Goal: Task Accomplishment & Management: Use online tool/utility

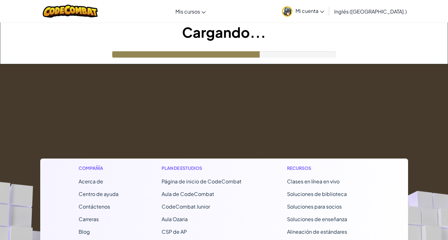
drag, startPoint x: 265, startPoint y: 99, endPoint x: 253, endPoint y: 93, distance: 13.9
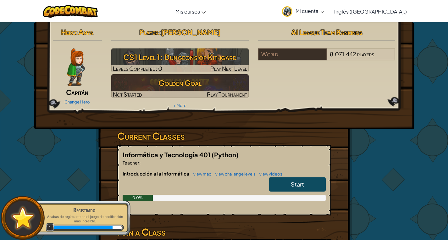
drag, startPoint x: 253, startPoint y: 93, endPoint x: 369, endPoint y: 139, distance: 124.7
click at [393, 153] on div "Hero : [PERSON_NAME] Change Hero Player : [PERSON_NAME] CS1 Level 1: Dungeons o…" at bounding box center [223, 164] width 367 height 284
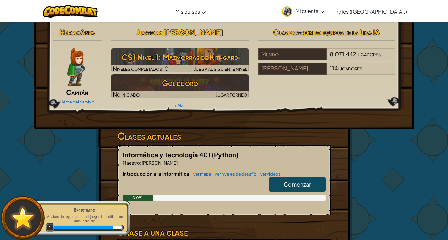
click at [309, 182] on font "Comenzar" at bounding box center [296, 183] width 27 height 7
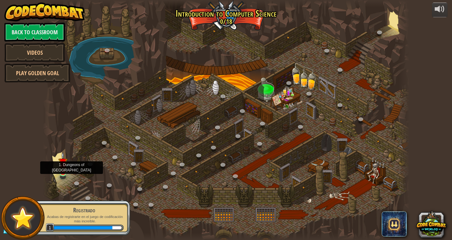
click at [58, 167] on img at bounding box center [62, 162] width 9 height 21
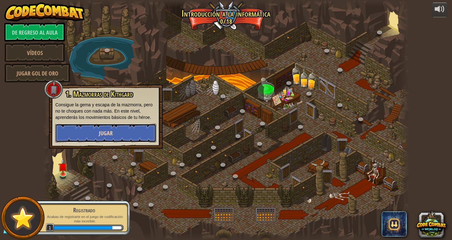
click at [88, 134] on button "Jugar" at bounding box center [105, 132] width 101 height 19
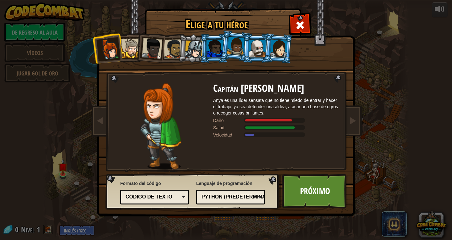
click at [130, 49] on div at bounding box center [130, 48] width 19 height 19
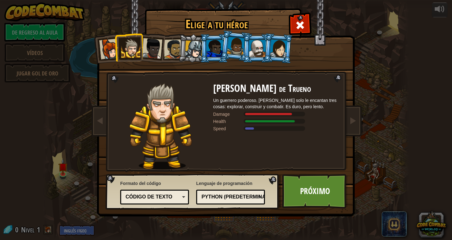
drag, startPoint x: 154, startPoint y: 50, endPoint x: 165, endPoint y: 50, distance: 10.7
click at [154, 50] on div at bounding box center [152, 48] width 21 height 21
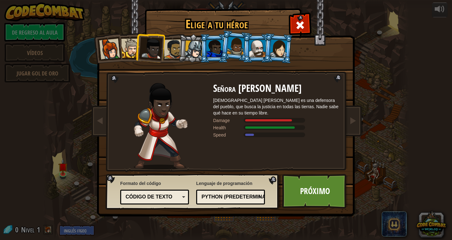
click at [177, 51] on div at bounding box center [173, 48] width 19 height 19
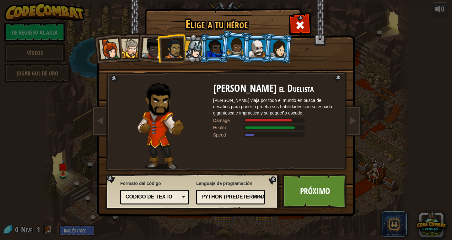
click at [193, 49] on div at bounding box center [194, 50] width 18 height 18
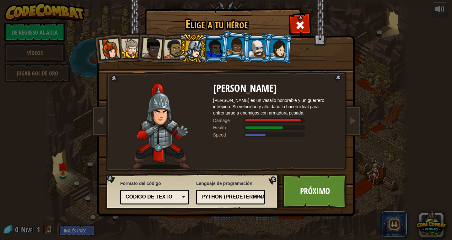
drag, startPoint x: 217, startPoint y: 44, endPoint x: 228, endPoint y: 44, distance: 11.6
click at [220, 44] on div at bounding box center [215, 48] width 16 height 17
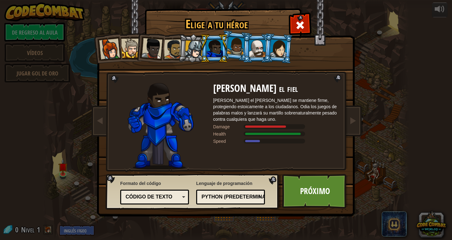
click at [236, 44] on div at bounding box center [236, 46] width 18 height 19
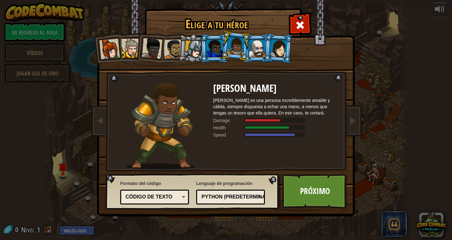
click at [261, 47] on div at bounding box center [257, 48] width 16 height 17
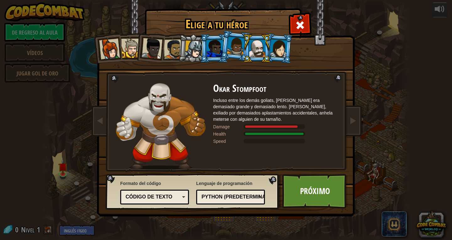
drag, startPoint x: 283, startPoint y: 48, endPoint x: 272, endPoint y: 45, distance: 11.4
click at [280, 45] on div at bounding box center [279, 48] width 18 height 18
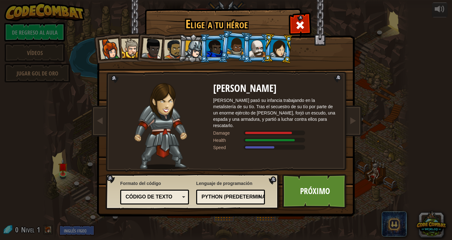
click at [112, 46] on div at bounding box center [109, 49] width 21 height 21
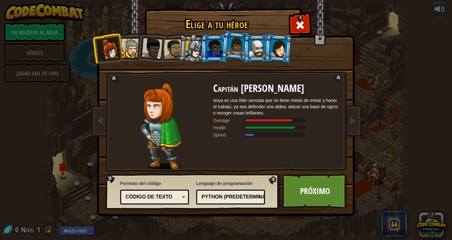
click at [132, 40] on div at bounding box center [130, 48] width 19 height 19
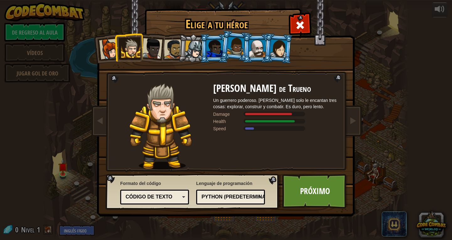
click at [149, 52] on div at bounding box center [152, 48] width 21 height 21
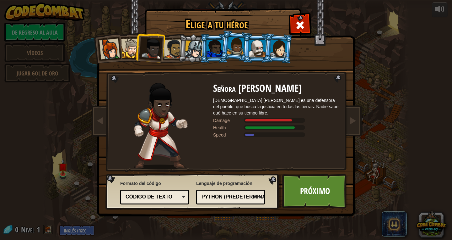
drag, startPoint x: 161, startPoint y: 40, endPoint x: 170, endPoint y: 36, distance: 9.4
click at [170, 34] on ol at bounding box center [226, 34] width 259 height 0
drag, startPoint x: 172, startPoint y: 37, endPoint x: 172, endPoint y: 40, distance: 3.5
click at [172, 40] on li at bounding box center [171, 48] width 29 height 29
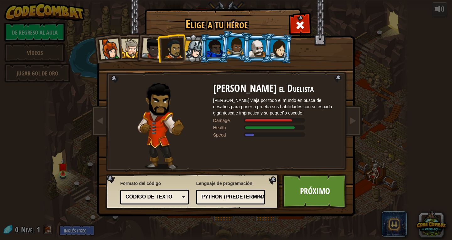
click at [200, 49] on div at bounding box center [194, 50] width 18 height 18
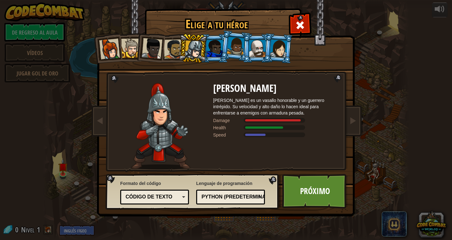
click at [212, 54] on div at bounding box center [215, 48] width 16 height 17
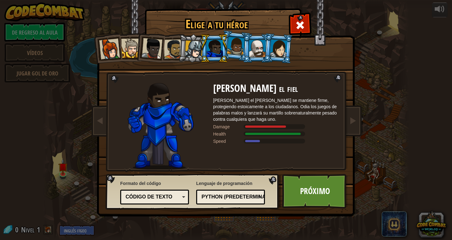
click at [215, 50] on div at bounding box center [215, 48] width 16 height 17
drag, startPoint x: 224, startPoint y: 47, endPoint x: 227, endPoint y: 46, distance: 3.5
click at [224, 47] on li at bounding box center [214, 48] width 28 height 29
drag, startPoint x: 228, startPoint y: 46, endPoint x: 232, endPoint y: 44, distance: 4.4
click at [230, 34] on ol at bounding box center [226, 34] width 259 height 0
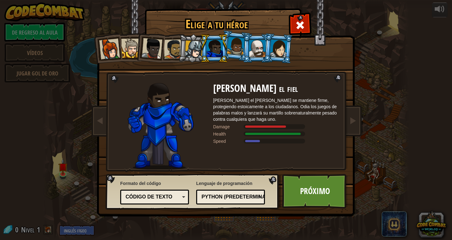
drag, startPoint x: 262, startPoint y: 50, endPoint x: 259, endPoint y: 48, distance: 3.6
click at [261, 49] on div at bounding box center [257, 48] width 16 height 17
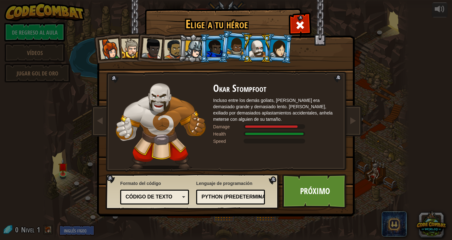
click at [253, 47] on div at bounding box center [257, 48] width 16 height 17
drag, startPoint x: 277, startPoint y: 41, endPoint x: 272, endPoint y: 43, distance: 5.1
click at [273, 43] on div at bounding box center [279, 48] width 18 height 18
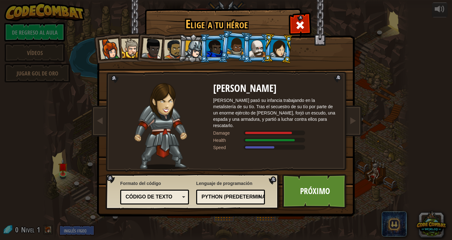
drag, startPoint x: 183, startPoint y: 50, endPoint x: 160, endPoint y: 49, distance: 22.6
click at [182, 50] on li at bounding box center [193, 48] width 30 height 30
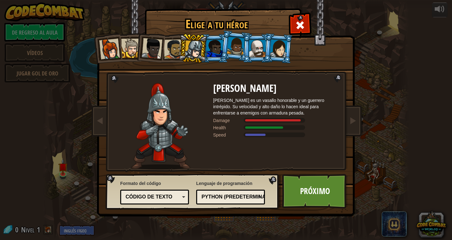
click at [117, 53] on div at bounding box center [109, 49] width 21 height 21
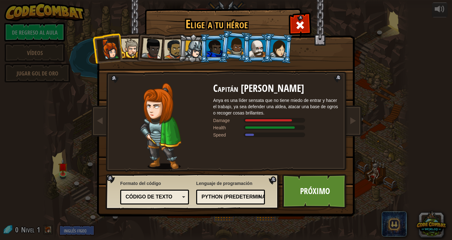
click at [206, 47] on li at bounding box center [214, 48] width 28 height 29
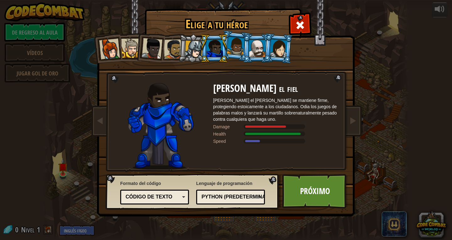
click at [200, 46] on li at bounding box center [214, 48] width 28 height 29
drag, startPoint x: 173, startPoint y: 42, endPoint x: 191, endPoint y: 41, distance: 17.9
click at [188, 34] on ol at bounding box center [226, 34] width 259 height 0
click at [191, 41] on div at bounding box center [194, 50] width 18 height 18
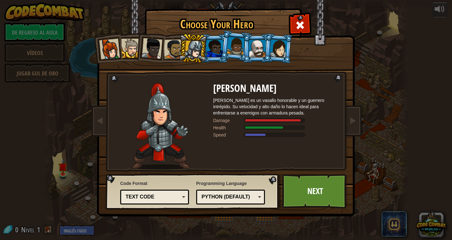
click at [192, 42] on div at bounding box center [194, 50] width 18 height 18
click at [193, 41] on div at bounding box center [194, 50] width 18 height 18
click at [297, 196] on link "Próximo" at bounding box center [315, 191] width 66 height 35
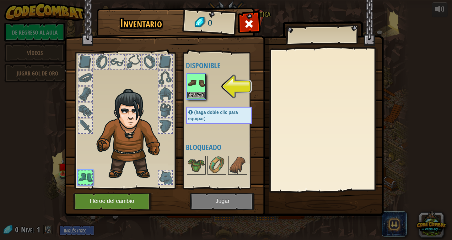
click at [195, 90] on img at bounding box center [196, 83] width 18 height 18
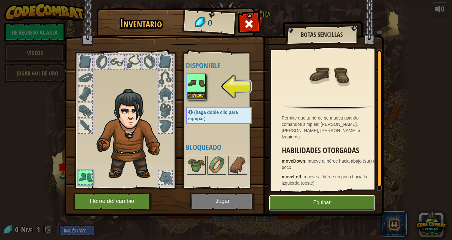
click at [304, 199] on button "Equipar" at bounding box center [322, 203] width 106 height 16
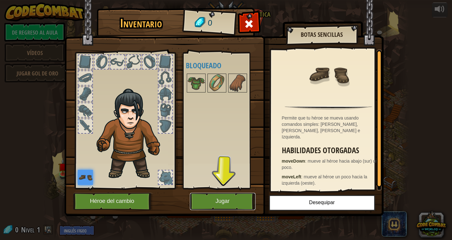
click at [242, 205] on button "Jugar" at bounding box center [223, 201] width 66 height 17
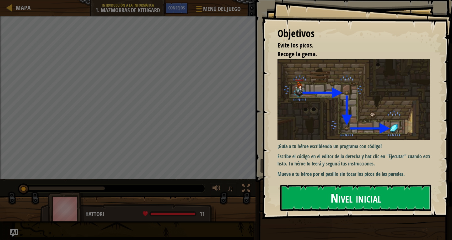
drag, startPoint x: 343, startPoint y: 192, endPoint x: 342, endPoint y: 188, distance: 3.9
click at [342, 188] on font "Nivel inicial" at bounding box center [356, 196] width 51 height 17
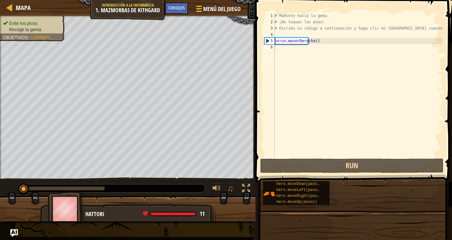
click at [329, 189] on div "Objetivos Evite los picos. Recoge la gema. ¡Guía a tu héroe escribiendo un prog…" at bounding box center [226, 120] width 452 height 240
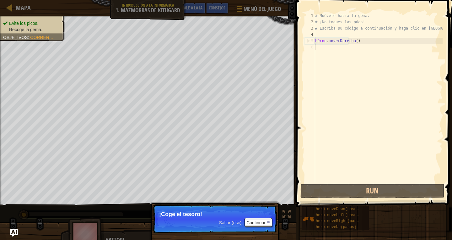
click at [231, 209] on p "Saltar (esc) Continuar ¡Coge el tesoro!" at bounding box center [215, 218] width 125 height 29
click at [246, 218] on p "Saltar (esc) Continuar ¡Coge el tesoro!" at bounding box center [215, 218] width 125 height 29
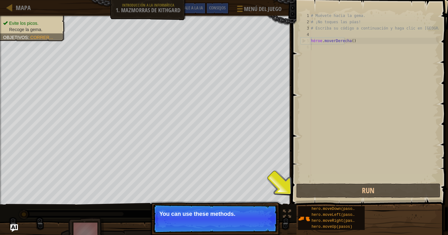
click at [257, 215] on p "You can use these methods." at bounding box center [214, 214] width 111 height 6
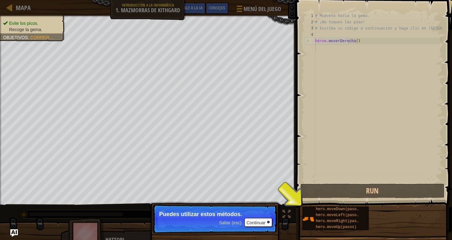
click at [257, 212] on p "Puedes utilizar estos métodos." at bounding box center [214, 214] width 111 height 6
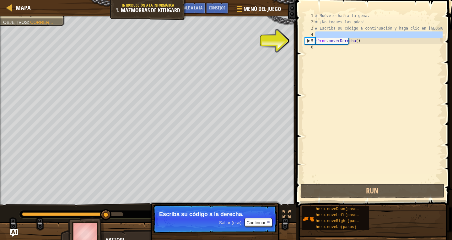
drag, startPoint x: 316, startPoint y: 37, endPoint x: 317, endPoint y: 41, distance: 4.4
click at [317, 41] on div "# Muévete hacia la gema. # ¡No toques las púas! # Escriba su código a continuac…" at bounding box center [378, 104] width 129 height 182
click at [317, 43] on div "# Muévete hacia la gema. # ¡No toques las púas! # Escriba su código a continuac…" at bounding box center [378, 98] width 129 height 170
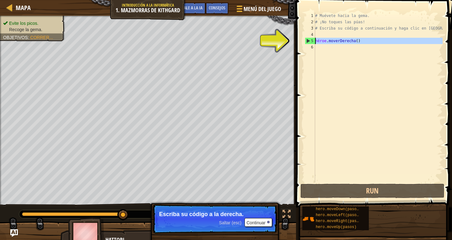
click at [315, 42] on div "5" at bounding box center [310, 41] width 10 height 6
click at [312, 39] on font "5" at bounding box center [312, 41] width 2 height 4
click at [298, 40] on span at bounding box center [374, 95] width 161 height 226
click at [284, 41] on div "Mapa Introducción a la informática 1. Mazmorras de Kithgard Menú del juego Hech…" at bounding box center [226, 120] width 452 height 240
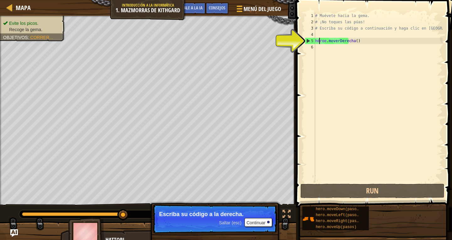
click at [319, 40] on div "# Muévete hacia la gema. # ¡No toques las púas! # Escriba su código a continuac…" at bounding box center [378, 104] width 129 height 182
drag, startPoint x: 320, startPoint y: 40, endPoint x: 323, endPoint y: 42, distance: 3.8
click at [323, 42] on div "# Muévete hacia la gema. # ¡No toques las púas! # Escriba su código a continuac…" at bounding box center [378, 104] width 129 height 182
click at [327, 42] on div "# Muévete hacia la gema. # ¡No toques las púas! # Escriba su código a continuac…" at bounding box center [378, 104] width 129 height 182
click at [333, 42] on div "# Muévete hacia la gema. # ¡No toques las púas! # Escriba su código a continuac…" at bounding box center [378, 104] width 129 height 182
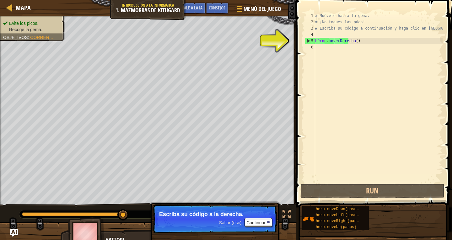
click at [334, 42] on div "# Muévete hacia la gema. # ¡No toques las púas! # Escriba su código a continuac…" at bounding box center [378, 104] width 129 height 182
click at [359, 41] on div "# Muévete hacia la gema. # ¡No toques las púas! # Escriba su código a continuac…" at bounding box center [378, 104] width 129 height 182
drag, startPoint x: 360, startPoint y: 41, endPoint x: 354, endPoint y: 66, distance: 25.5
click at [354, 66] on div "# Muévete hacia la gema. # ¡No toques las púas! # Escriba su código a continuac…" at bounding box center [378, 104] width 129 height 182
type textarea "hero.moveRight()"
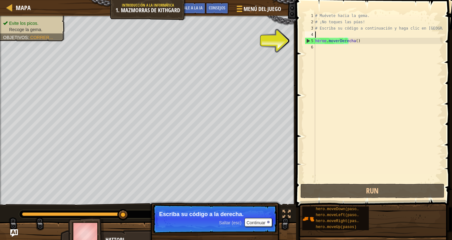
click at [372, 35] on div "# Muévete hacia la gema. # ¡No toques las púas! # Escriba su código a continuac…" at bounding box center [378, 104] width 129 height 182
click at [372, 36] on div "# Muévete hacia la gema. # ¡No toques las púas! # Escriba su código a continuac…" at bounding box center [378, 104] width 129 height 182
drag, startPoint x: 354, startPoint y: 50, endPoint x: 334, endPoint y: 50, distance: 20.7
click at [337, 52] on div "# Muévete hacia la gema. # ¡No toques las púas! # Escriba su código a continuac…" at bounding box center [378, 104] width 129 height 182
drag, startPoint x: 334, startPoint y: 50, endPoint x: 330, endPoint y: 31, distance: 18.8
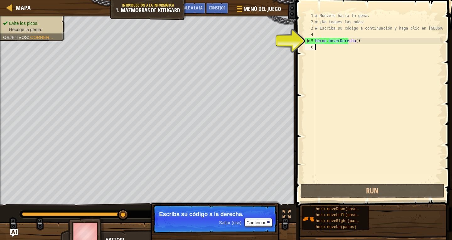
click at [333, 42] on div "# Muévete hacia la gema. # ¡No toques las púas! # Escriba su código a continuac…" at bounding box center [378, 104] width 129 height 182
drag, startPoint x: 330, startPoint y: 31, endPoint x: 314, endPoint y: 24, distance: 17.9
click at [317, 26] on div "# Muévete hacia la gema. # ¡No toques las púas! # Escriba su código a continuac…" at bounding box center [378, 104] width 129 height 182
type textarea "# Type your code below and click Run when you’re done."
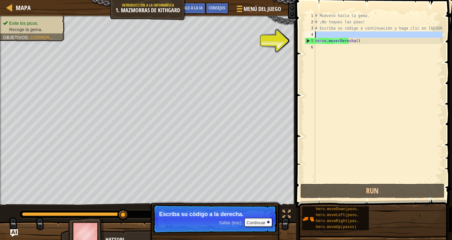
drag, startPoint x: 312, startPoint y: 37, endPoint x: 321, endPoint y: 35, distance: 9.5
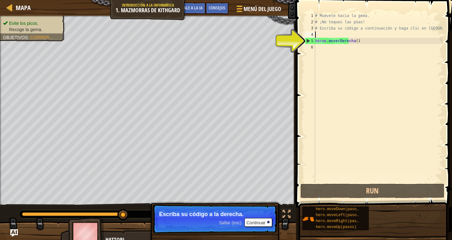
drag, startPoint x: 321, startPoint y: 35, endPoint x: 341, endPoint y: 14, distance: 28.9
click at [322, 31] on div "# Muévete hacia la gema. # ¡No toques las púas! # Escriba su código a continuac…" at bounding box center [378, 104] width 129 height 182
click at [342, 13] on div "# Muévete hacia la gema. # ¡No toques las púas! # Escriba su código a continuac…" at bounding box center [378, 104] width 129 height 182
click at [342, 12] on span at bounding box center [374, 95] width 161 height 226
click at [342, 22] on div "# Muévete hacia la gema. # ¡No toques las púas! # Escriba su código a continuac…" at bounding box center [378, 104] width 129 height 182
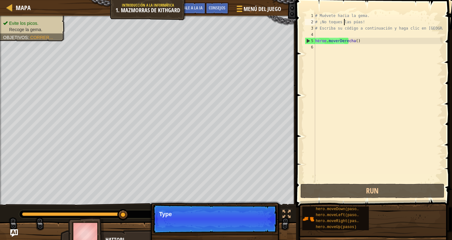
drag, startPoint x: 345, startPoint y: 23, endPoint x: 356, endPoint y: 15, distance: 13.9
click at [345, 23] on div "# Muévete hacia la gema. # ¡No toques las púas! # Escriba su código a continuac…" at bounding box center [378, 104] width 129 height 182
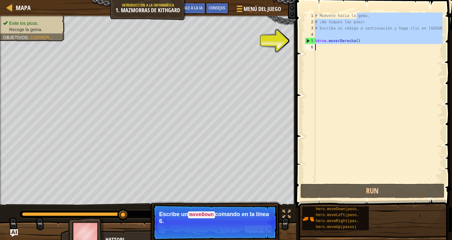
drag, startPoint x: 356, startPoint y: 15, endPoint x: 343, endPoint y: 153, distance: 138.5
click at [346, 160] on div "# Muévete hacia la gema. # ¡No toques las púas! # Escriba su código a continuac…" at bounding box center [378, 104] width 129 height 182
click at [334, 39] on div "# Muévete hacia la gema. # ¡No toques las púas! # Escriba su código a continuac…" at bounding box center [378, 98] width 129 height 170
type textarea "hero.moveRight()"
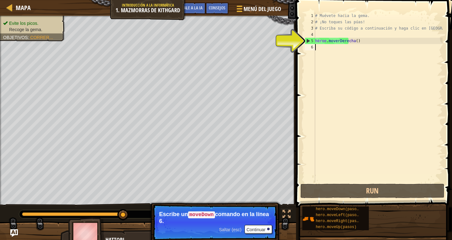
drag, startPoint x: 341, startPoint y: 45, endPoint x: 342, endPoint y: 42, distance: 3.2
click at [341, 44] on div "# Muévete hacia la gema. # ¡No toques las púas! # Escriba su código a continuac…" at bounding box center [378, 104] width 129 height 182
click at [344, 41] on div "# Muévete hacia la gema. # ¡No toques las púas! # Escriba su código a continuac…" at bounding box center [378, 104] width 129 height 182
type textarea "hero.moveRight()"
click at [328, 46] on div "# Muévete hacia la gema. # ¡No toques las púas! # Escriba su código a continuac…" at bounding box center [378, 104] width 129 height 182
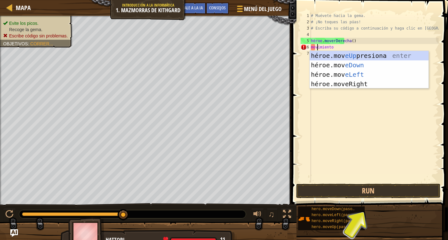
scroll to position [3, 0]
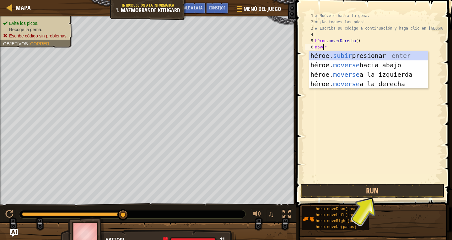
type textarea "moveD"
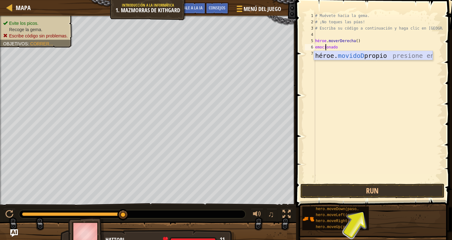
click at [356, 52] on div "héroe. movidoD propio presione enter" at bounding box center [373, 65] width 119 height 28
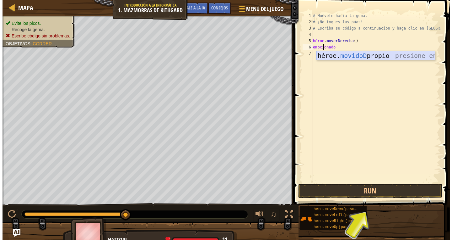
scroll to position [3, 0]
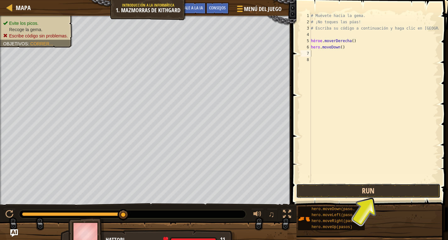
click at [390, 185] on button "Run" at bounding box center [368, 190] width 144 height 14
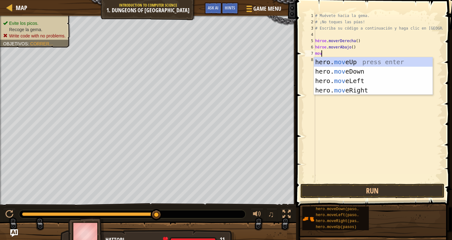
scroll to position [3, 0]
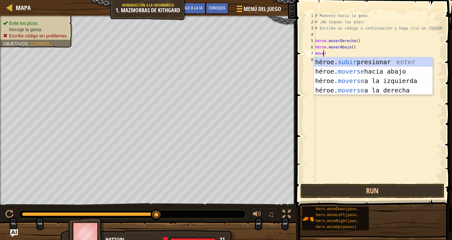
type textarea "mover"
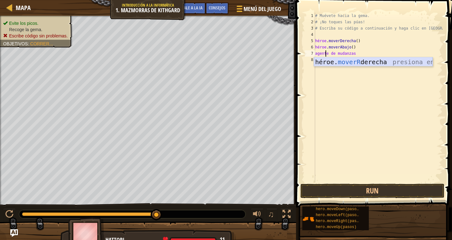
click at [401, 59] on div "héroe. moverR derecha presiona enter" at bounding box center [373, 71] width 119 height 28
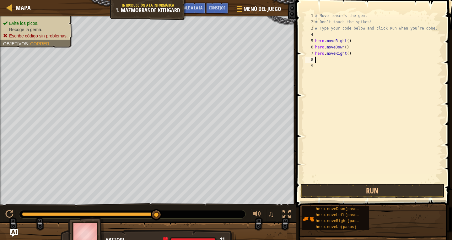
scroll to position [3, 0]
drag, startPoint x: 398, startPoint y: 177, endPoint x: 397, endPoint y: 181, distance: 3.9
click at [398, 177] on div "# Muévete hacia la gema. # ¡No toques las púas! # Escriba su código a continuac…" at bounding box center [378, 104] width 129 height 182
click at [398, 183] on div "1 2 3 4 5 6 7 8 9 # Muévete hacia la gema. # ¡No toques las púas! # Escriba su …" at bounding box center [373, 116] width 158 height 226
click at [400, 186] on button "Run" at bounding box center [373, 190] width 144 height 14
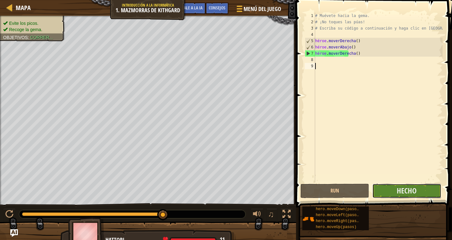
click at [420, 193] on button "Hecho" at bounding box center [406, 190] width 69 height 14
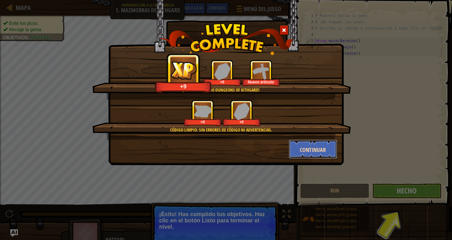
click at [322, 143] on button "Continuar" at bounding box center [313, 148] width 49 height 19
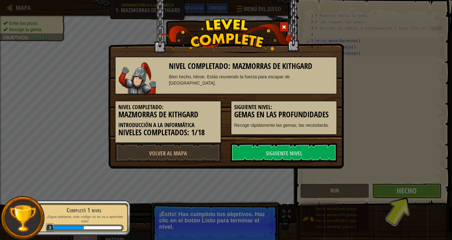
click at [306, 165] on div "Nivel completado: Mazmorras de Kithgard Bien hecho, héroe. Estás reuniendo la f…" at bounding box center [226, 84] width 236 height 168
click at [307, 155] on link "Siguiente nivel" at bounding box center [284, 152] width 106 height 19
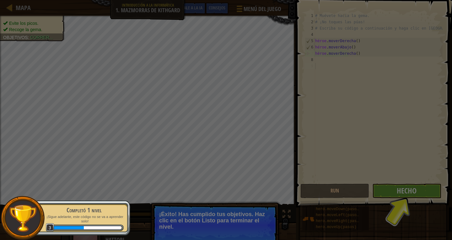
click at [307, 152] on div at bounding box center [226, 120] width 452 height 240
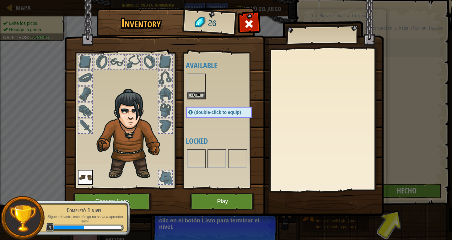
click at [306, 160] on div at bounding box center [326, 119] width 111 height 141
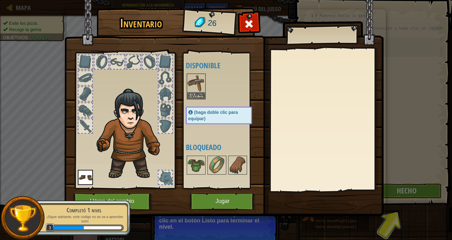
click at [296, 154] on div at bounding box center [326, 119] width 111 height 141
drag, startPoint x: 296, startPoint y: 156, endPoint x: 281, endPoint y: 187, distance: 33.4
click at [292, 154] on div at bounding box center [326, 119] width 111 height 141
drag, startPoint x: 255, startPoint y: 200, endPoint x: 244, endPoint y: 196, distance: 11.3
click at [247, 199] on div "Inventario 26 Disponible [GEOGRAPHIC_DATA] Equipar (haga doble clic para equipa…" at bounding box center [226, 112] width 319 height 207
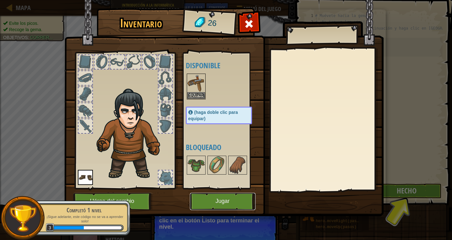
drag, startPoint x: 241, startPoint y: 197, endPoint x: 235, endPoint y: 194, distance: 6.4
click at [235, 194] on button "Jugar" at bounding box center [223, 201] width 66 height 17
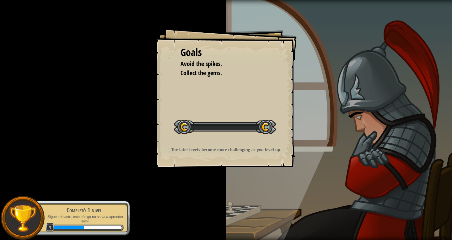
click at [233, 192] on div "Goals Avoid the spikes. Collect the gems. Start Level Error loading from server…" at bounding box center [226, 120] width 452 height 240
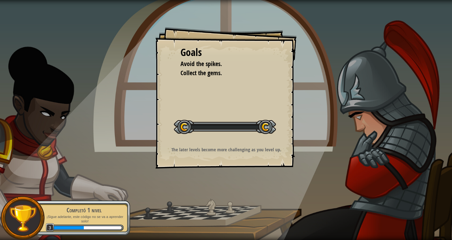
click at [233, 193] on div "Goals Avoid the spikes. Collect the gems. Start Level Error loading from server…" at bounding box center [226, 120] width 452 height 240
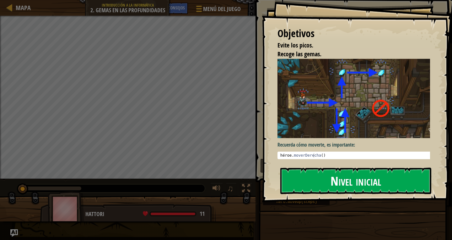
click at [310, 179] on button "Nivel inicial" at bounding box center [355, 180] width 151 height 26
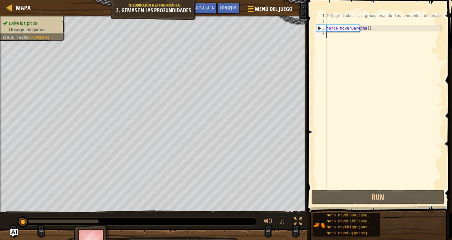
click at [336, 37] on div "# Coge todas las gemas usando tus comandos de movimiento. héroe . moverDerecha …" at bounding box center [383, 107] width 117 height 188
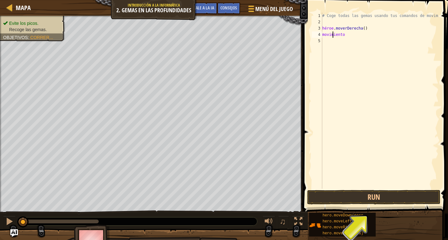
scroll to position [3, 0]
click at [334, 34] on div "# Coge todas las gemas usando tus comandos de movimiento. héroe . moverDerecha …" at bounding box center [379, 107] width 117 height 188
drag, startPoint x: 334, startPoint y: 34, endPoint x: 331, endPoint y: 36, distance: 3.3
click at [333, 34] on div "# Coge todas las gemas usando tus comandos de movimiento. héroe . moverDerecha …" at bounding box center [379, 107] width 117 height 188
drag, startPoint x: 326, startPoint y: 32, endPoint x: 341, endPoint y: 34, distance: 15.5
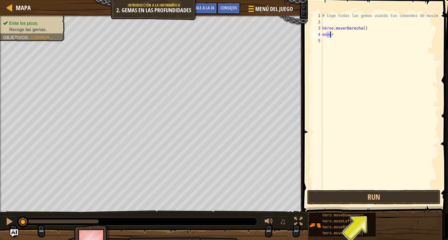
click at [343, 33] on div "# Coge todas las gemas usando tus comandos de movimiento. héroe . moverDerecha …" at bounding box center [379, 107] width 117 height 188
drag, startPoint x: 329, startPoint y: 32, endPoint x: 332, endPoint y: 30, distance: 4.2
click at [329, 32] on div "# Coge todas las gemas usando tus comandos de movimiento. héroe . moverDerecha …" at bounding box center [379, 101] width 117 height 176
drag, startPoint x: 332, startPoint y: 30, endPoint x: 332, endPoint y: 26, distance: 3.8
click at [332, 29] on div "# Coge todas las gemas usando tus comandos de movimiento. héroe . moverDerecha …" at bounding box center [379, 107] width 117 height 188
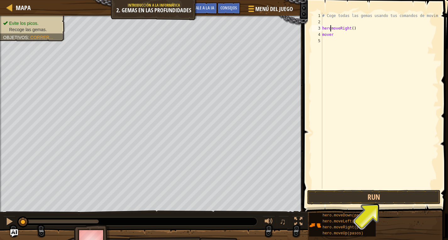
drag, startPoint x: 323, startPoint y: 29, endPoint x: 335, endPoint y: 39, distance: 15.4
click at [335, 39] on div "# Coge todas las gemas usando tus comandos de movimiento. heromoveRight ( ) mov…" at bounding box center [379, 107] width 117 height 188
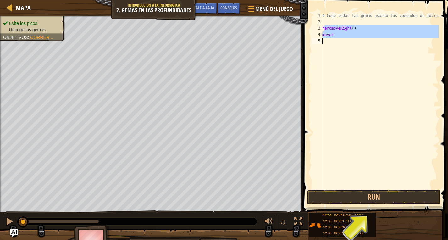
click at [332, 35] on div "# Coge todas las gemas usando tus comandos de movimiento. heromoveRight ( ) mov…" at bounding box center [379, 101] width 117 height 176
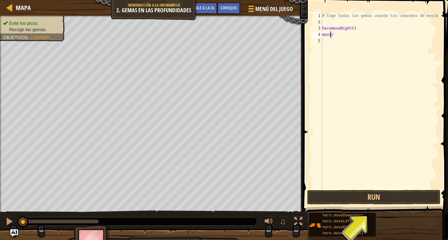
click at [334, 34] on div "# Coge todas las gemas usando tus comandos de movimiento. heromoveRight ( ) mov…" at bounding box center [379, 107] width 117 height 188
click at [335, 33] on div "# Coge todas las gemas usando tus comandos de movimiento. heromoveRight ( ) mov…" at bounding box center [379, 107] width 117 height 188
click at [335, 34] on div "# Coge todas las gemas usando tus comandos de movimiento. heromoveRight ( ) mov…" at bounding box center [379, 107] width 117 height 188
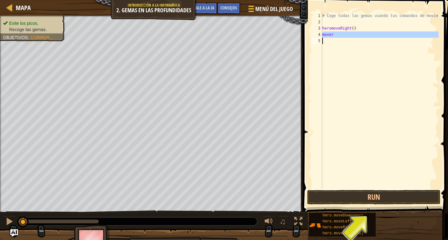
click at [335, 34] on div "# Coge todas las gemas usando tus comandos de movimiento. heromoveRight ( ) mov…" at bounding box center [379, 107] width 117 height 188
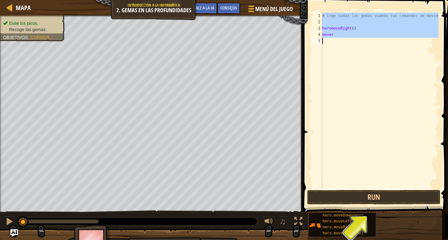
click at [337, 34] on div "# Coge todas las gemas usando tus comandos de movimiento. heromoveRight ( ) mov…" at bounding box center [379, 101] width 117 height 176
type textarea "move"
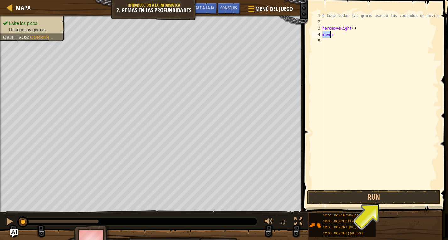
click at [337, 34] on div "# Coge todas las gemas usando tus comandos de movimiento. heromoveRight ( ) mov…" at bounding box center [379, 107] width 117 height 188
type textarea "n"
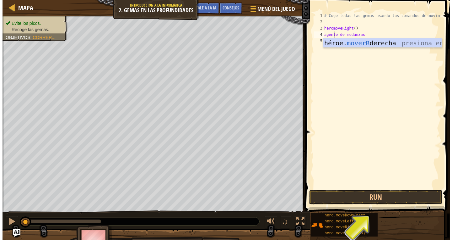
scroll to position [3, 1]
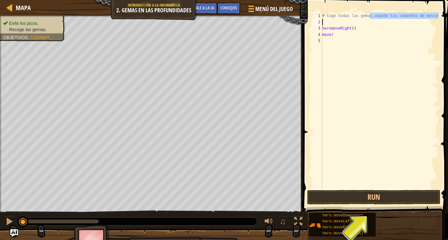
drag, startPoint x: 370, startPoint y: 18, endPoint x: 371, endPoint y: 39, distance: 21.4
click at [369, 28] on div "# Coge todas las gemas usando tus comandos de movimiento. heromoveRight ( ) mov…" at bounding box center [379, 107] width 117 height 188
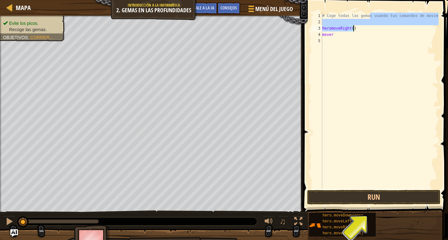
click at [334, 36] on div "# Coge todas las gemas usando tus comandos de movimiento. heromoveRight ( ) mov…" at bounding box center [379, 107] width 117 height 188
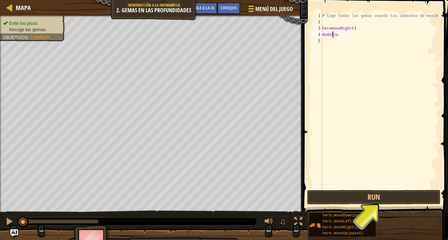
click at [341, 34] on div "# Coge todas las gemas usando tus comandos de movimiento. heromoveRight ( ) mud…" at bounding box center [379, 107] width 117 height 188
click at [364, 199] on button "Run" at bounding box center [373, 197] width 133 height 14
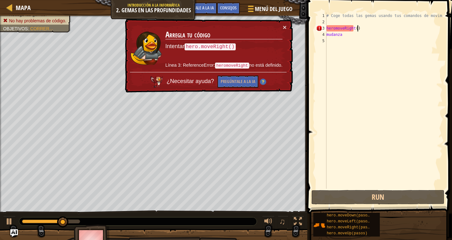
click at [373, 28] on div "# Coge todas las gemas usando tus comandos de movimiento. heromoveRight ( ) mud…" at bounding box center [383, 107] width 117 height 188
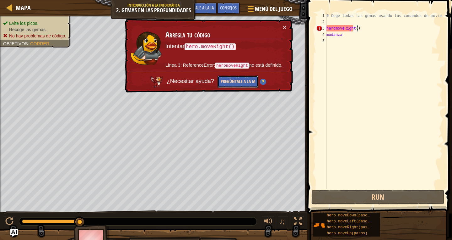
click at [249, 83] on font "Pregúntale a la IA" at bounding box center [238, 81] width 35 height 6
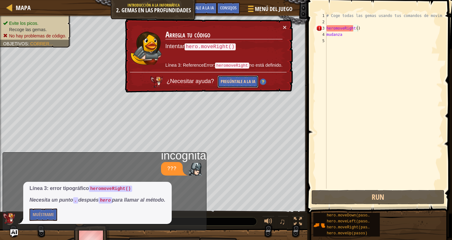
drag, startPoint x: 244, startPoint y: 87, endPoint x: 240, endPoint y: 86, distance: 4.1
click at [241, 86] on button "Pregúntale a la IA" at bounding box center [238, 81] width 41 height 12
drag, startPoint x: 240, startPoint y: 86, endPoint x: 245, endPoint y: 75, distance: 12.7
click at [239, 82] on button "Pregúntale a la IA" at bounding box center [238, 81] width 41 height 12
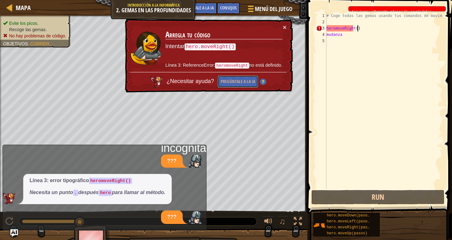
click at [224, 90] on div "× Arregla tu código Intentar hero.moveRight() Línea 3: ReferenceError: heromove…" at bounding box center [208, 56] width 169 height 74
click at [124, 0] on html "Mapa Introducción a la informática 2. Gemas en las profundidades Menú del juego…" at bounding box center [226, 0] width 452 height 0
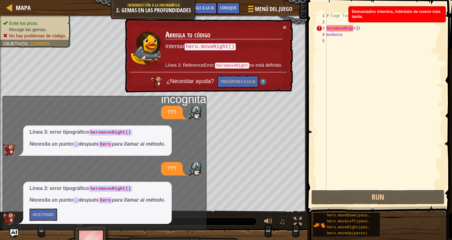
click at [142, 180] on div "??? Línea 3: error tipográfico heromoveRight() Necesita un punto . después hero…" at bounding box center [103, 165] width 200 height 118
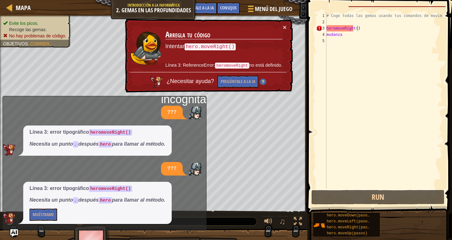
click at [174, 157] on div "??? Línea 3: error tipográfico heromoveRight() Necesita un punto . después hero…" at bounding box center [103, 165] width 200 height 118
drag, startPoint x: 176, startPoint y: 155, endPoint x: 189, endPoint y: 141, distance: 19.1
click at [183, 147] on div "??? Línea 3: error tipográfico heromoveRight() Necesita un punto . después hero…" at bounding box center [103, 165] width 200 height 118
click at [285, 24] on font "×" at bounding box center [285, 27] width 4 height 7
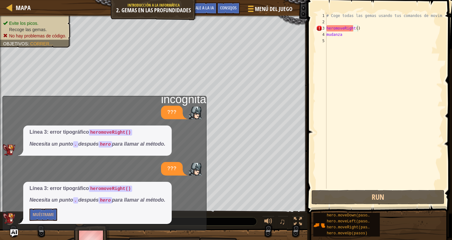
drag, startPoint x: 11, startPoint y: 228, endPoint x: 14, endPoint y: 225, distance: 4.1
click at [14, 225] on div "incógnita ??? Línea 3: error tipográfico heromoveRight() Necesita un punto . de…" at bounding box center [105, 163] width 204 height 134
click at [13, 229] on img "Pregúntale a la IA" at bounding box center [14, 233] width 8 height 8
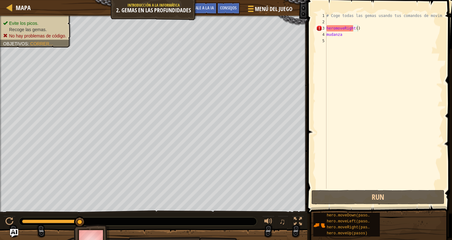
click at [13, 229] on img "Pregúntale a la IA" at bounding box center [14, 233] width 8 height 8
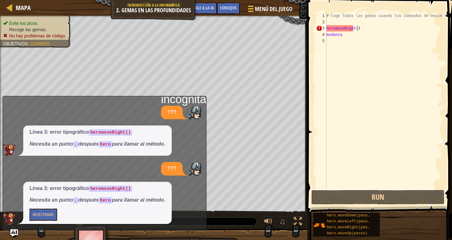
click at [12, 228] on div "incógnita ??? Línea 3: error tipográfico heromoveRight() Necesita un punto . de…" at bounding box center [105, 163] width 204 height 134
click at [6, 234] on div at bounding box center [153, 243] width 307 height 31
click at [14, 233] on img "Pregúntale a la IA" at bounding box center [14, 233] width 8 height 8
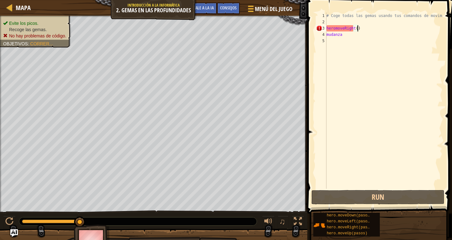
click at [366, 28] on div "# Coge todas las gemas usando tus comandos de movimiento. heromoveRight ( ) mud…" at bounding box center [383, 107] width 117 height 188
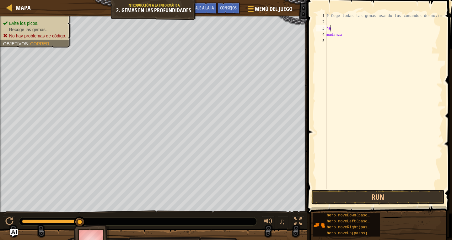
scroll to position [3, 0]
type textarea "h"
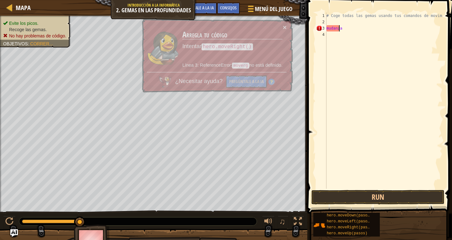
click at [352, 31] on div "# Coge todas las gemas usando tus comandos de movimiento. [GEOGRAPHIC_DATA]" at bounding box center [383, 107] width 117 height 188
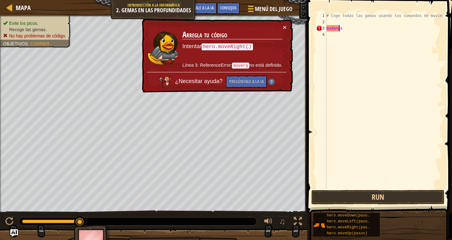
click at [214, 42] on p "Intentar hero.moveRight()" at bounding box center [232, 46] width 100 height 9
click at [214, 45] on code "hero.moveRight()" at bounding box center [228, 46] width 52 height 7
click at [216, 45] on code "hero.moveRight()" at bounding box center [228, 47] width 52 height 8
click at [216, 45] on code "hero.moveRight()" at bounding box center [228, 46] width 52 height 7
click at [218, 44] on code "hero.moveRight()" at bounding box center [228, 47] width 52 height 8
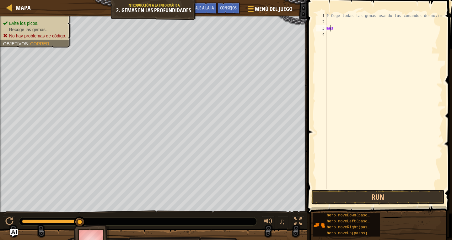
type textarea "m"
click at [328, 196] on button "Run" at bounding box center [378, 197] width 133 height 14
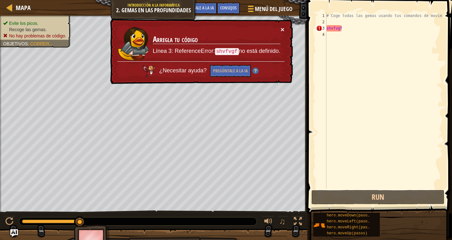
click at [281, 27] on font "×" at bounding box center [283, 29] width 4 height 7
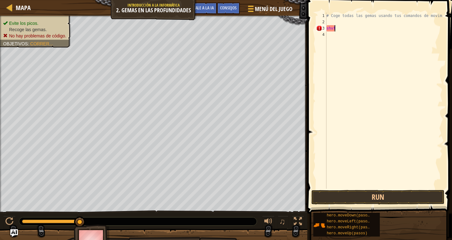
type textarea "s"
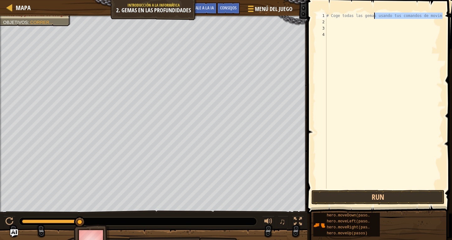
drag, startPoint x: 374, startPoint y: 19, endPoint x: 371, endPoint y: 17, distance: 3.8
click at [374, 18] on div "# Coge todas las gemas usando tus comandos de movimiento." at bounding box center [383, 107] width 117 height 188
click at [371, 16] on div "# Coge todas las gemas usando tus comandos de movimiento." at bounding box center [383, 107] width 117 height 188
type textarea "# Grab all the gems using your movement commands."
drag, startPoint x: 422, startPoint y: 18, endPoint x: 423, endPoint y: 15, distance: 3.2
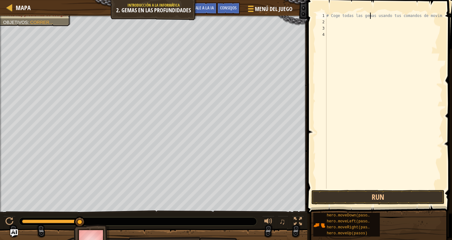
click at [423, 17] on div "# Coge todas las gemas usando tus comandos de movimiento." at bounding box center [383, 107] width 117 height 188
click at [426, 11] on span at bounding box center [381, 98] width 150 height 232
click at [425, 16] on div "# Coge todas las gemas usando tus comandos de movimiento." at bounding box center [383, 107] width 117 height 188
click at [426, 16] on div "# Coge todas las gemas usando tus comandos de movimiento." at bounding box center [383, 107] width 117 height 188
click at [427, 16] on div "# Coge todas las gemas usando tus comandos de movimiento." at bounding box center [383, 107] width 117 height 188
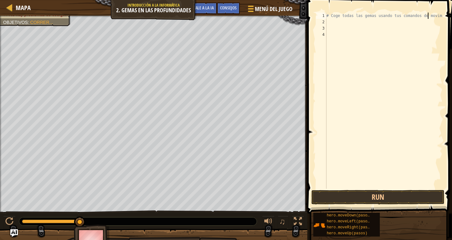
click at [427, 17] on div "# Coge todas las gemas usando tus comandos de movimiento." at bounding box center [383, 107] width 117 height 188
drag, startPoint x: 369, startPoint y: 193, endPoint x: 372, endPoint y: 190, distance: 4.9
click at [370, 193] on button "Run" at bounding box center [378, 197] width 133 height 14
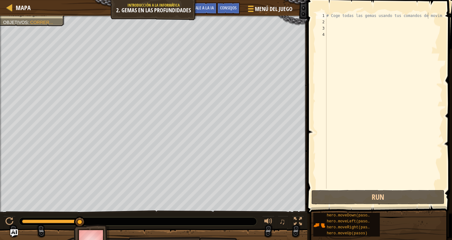
drag, startPoint x: 330, startPoint y: 7, endPoint x: 445, endPoint y: 22, distance: 116.2
click at [447, 22] on span at bounding box center [381, 98] width 150 height 232
click at [328, 22] on div "# Coge todas las gemas usando tus comandos de movimiento." at bounding box center [383, 107] width 117 height 188
click at [7, 230] on div at bounding box center [153, 243] width 307 height 31
click at [13, 231] on img "Pregúntale a la IA" at bounding box center [14, 233] width 8 height 8
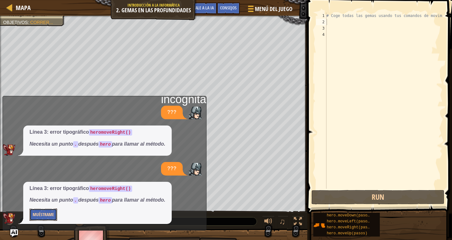
click at [45, 215] on font "Muéstrame" at bounding box center [43, 214] width 21 height 6
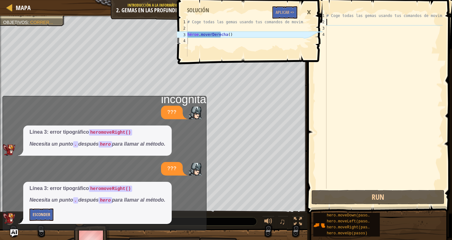
click at [336, 21] on div "# Coge todas las gemas usando tus comandos de movimiento." at bounding box center [383, 107] width 117 height 188
click at [331, 25] on div "# Coge todas las gemas usando tus comandos de movimiento." at bounding box center [383, 107] width 117 height 188
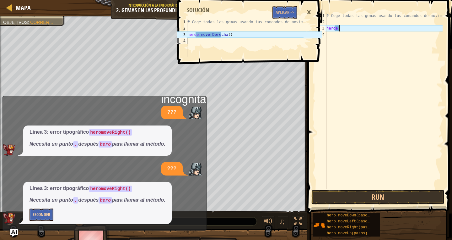
scroll to position [3, 1]
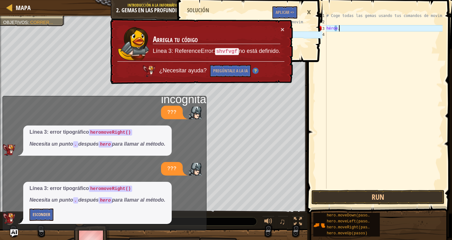
click at [344, 29] on div "# Coge todas las gemas usando tus comandos de movimiento. héroe ." at bounding box center [383, 107] width 117 height 188
click at [344, 28] on div "# Coge todas las gemas usando tus comandos de movimiento. héroe ." at bounding box center [383, 107] width 117 height 188
drag, startPoint x: 334, startPoint y: 30, endPoint x: 345, endPoint y: 27, distance: 12.3
click at [347, 27] on div "# Coge todas las gemas usando tus comandos de movimiento. héroe ." at bounding box center [383, 107] width 117 height 188
type textarea "heroe."
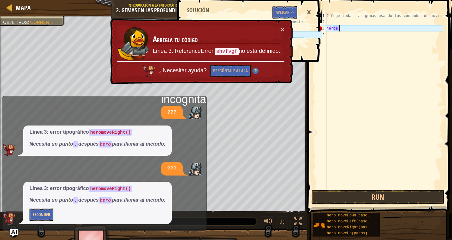
click at [335, 28] on div "# Coge todas las gemas usando tus comandos de movimiento. héroe ." at bounding box center [383, 101] width 117 height 176
click at [336, 26] on div "# Coge todas las gemas usando tus comandos de movimiento. héroe ." at bounding box center [383, 107] width 117 height 188
click at [336, 25] on div "# Coge todas las gemas usando tus comandos de movimiento. héroe ." at bounding box center [383, 107] width 117 height 188
click at [340, 26] on div "# Coge todas las gemas usando tus comandos de movimiento. héroe ." at bounding box center [383, 107] width 117 height 188
click at [338, 28] on div "# Coge todas las gemas usando tus comandos de movimiento. héroe ." at bounding box center [383, 107] width 117 height 188
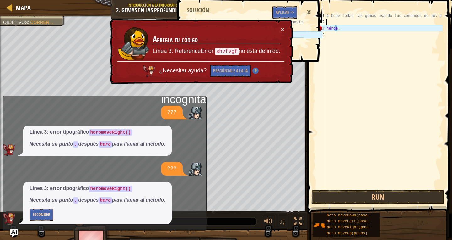
scroll to position [3, 0]
drag, startPoint x: 338, startPoint y: 24, endPoint x: 345, endPoint y: 24, distance: 7.3
click at [338, 21] on div "# Coge todas las gemas usando tus comandos de movimiento. héroe ." at bounding box center [383, 107] width 117 height 188
click at [345, 27] on div "# Coge todas las gemas usando tus comandos de movimiento. héroe ." at bounding box center [383, 107] width 117 height 188
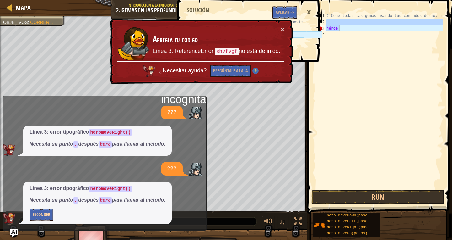
click at [344, 29] on div "# Coge todas las gemas usando tus comandos de movimiento. héroe ." at bounding box center [383, 101] width 117 height 176
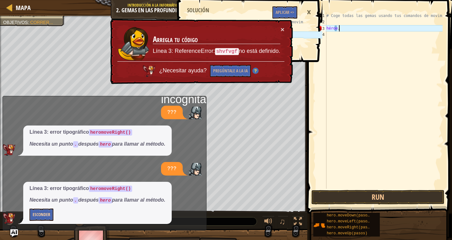
click at [344, 29] on div "# Coge todas las gemas usando tus comandos de movimiento. héroe ." at bounding box center [383, 107] width 117 height 188
drag, startPoint x: 342, startPoint y: 28, endPoint x: 339, endPoint y: 26, distance: 3.4
click at [341, 27] on div "# Coge todas las gemas usando tus comandos de movimiento. héroe ." at bounding box center [383, 107] width 117 height 188
click at [339, 25] on div "# Coge todas las gemas usando tus comandos de movimiento. héroe ." at bounding box center [383, 107] width 117 height 188
drag, startPoint x: 341, startPoint y: 26, endPoint x: 348, endPoint y: 30, distance: 7.6
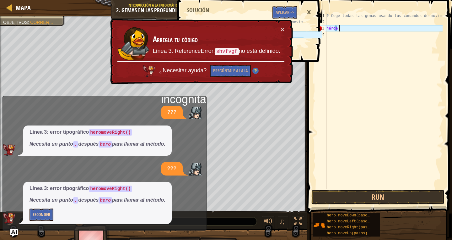
click at [346, 29] on div "# Coge todas las gemas usando tus comandos de movimiento. héroe ." at bounding box center [383, 107] width 117 height 188
drag, startPoint x: 347, startPoint y: 30, endPoint x: 336, endPoint y: 29, distance: 11.1
click at [339, 30] on div "# Coge todas las gemas usando tus comandos de movimiento. héroe ." at bounding box center [383, 107] width 117 height 188
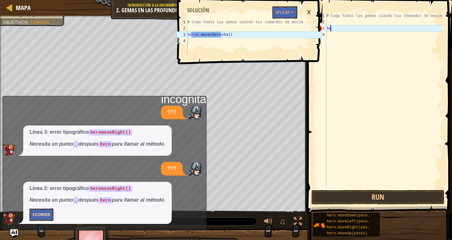
type textarea "h"
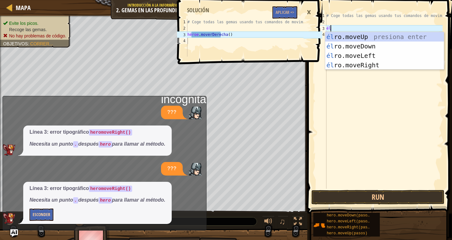
type textarea "h"
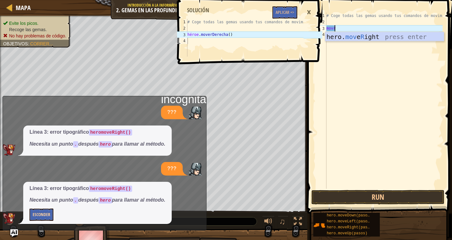
scroll to position [3, 0]
type textarea "movr"
click at [395, 0] on body "Mapa Introducción a la informática 2. Gemas en las profundidades Menú del juego…" at bounding box center [226, 0] width 452 height 0
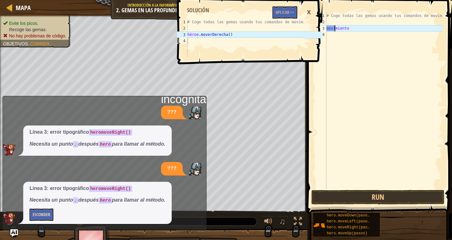
click at [366, 29] on div "# Coge todas las gemas usando tus comandos de movimiento. movimiento" at bounding box center [383, 107] width 117 height 188
type textarea "hero.moveRight()"
drag, startPoint x: 282, startPoint y: 33, endPoint x: 279, endPoint y: 37, distance: 4.8
click at [280, 35] on div "# Coge todas las gemas usando tus comandos de movimiento. héroe . moverDerecha …" at bounding box center [244, 44] width 117 height 50
drag, startPoint x: 279, startPoint y: 37, endPoint x: 293, endPoint y: 31, distance: 15.3
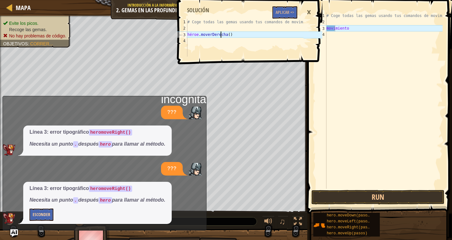
click at [280, 37] on div "# Coge todas las gemas usando tus comandos de movimiento. héroe . moverDerecha …" at bounding box center [244, 44] width 117 height 50
click at [355, 30] on div "# Coge todas las gemas usando tus comandos de movimiento. movimiento" at bounding box center [383, 107] width 117 height 188
click at [356, 28] on div "# Coge todas las gemas usando tus comandos de movimiento. movimiento" at bounding box center [383, 107] width 117 height 188
click at [358, 29] on div "# Coge todas las gemas usando tus comandos de movimiento. movimiento" at bounding box center [383, 107] width 117 height 188
click at [361, 29] on div "# Coge todas las gemas usando tus comandos de movimiento. movimiento" at bounding box center [383, 107] width 117 height 188
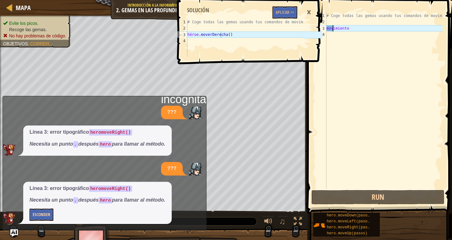
scroll to position [3, 0]
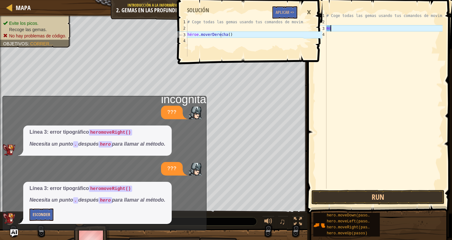
type textarea "m"
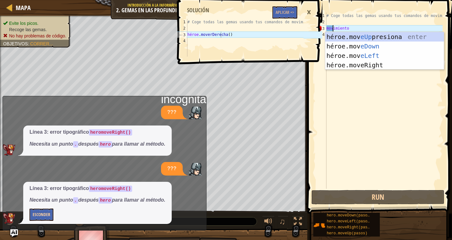
scroll to position [3, 0]
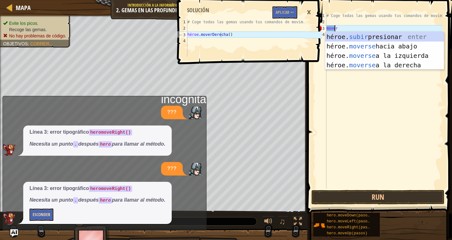
type textarea "mover"
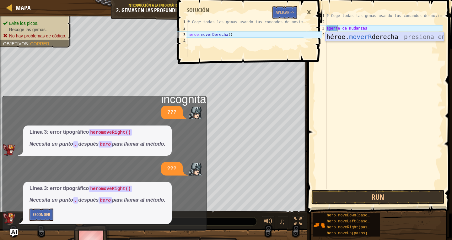
drag, startPoint x: 368, startPoint y: 39, endPoint x: 384, endPoint y: 52, distance: 20.7
click at [368, 38] on div "héroe. moverR derecha presiona enter" at bounding box center [384, 46] width 119 height 28
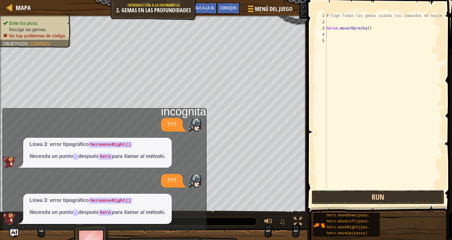
click at [366, 197] on button "Run" at bounding box center [378, 197] width 133 height 14
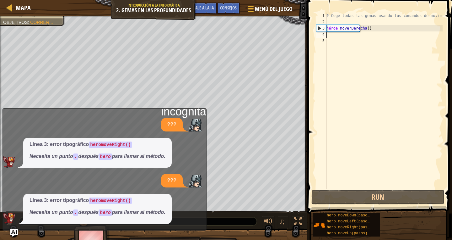
click at [15, 227] on div "incógnita ??? Línea 3: error tipográfico heromoveRight() Necesita un punto . de…" at bounding box center [105, 169] width 204 height 122
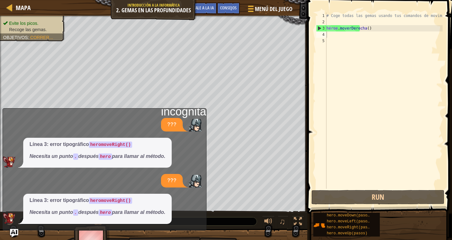
click at [18, 229] on img "Pregúntale a la IA" at bounding box center [14, 233] width 8 height 8
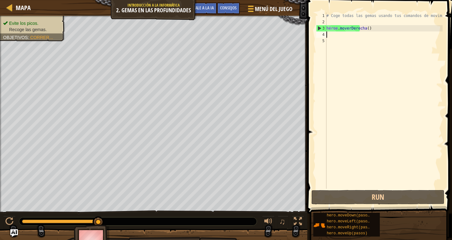
click at [343, 36] on div "# Coge todas las gemas usando tus comandos de movimiento. héroe . moverDerecha …" at bounding box center [383, 107] width 117 height 188
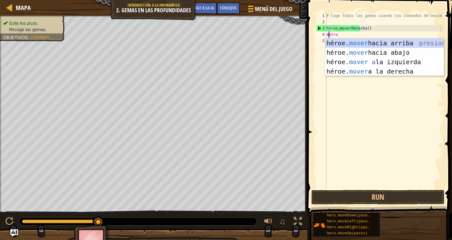
type textarea "mo"
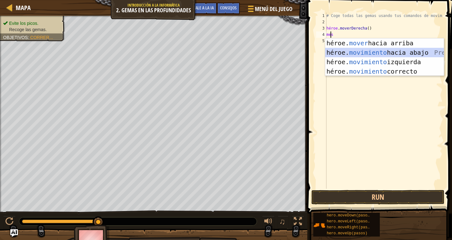
click at [404, 50] on div "héroe. mover hacia arriba presiona enter héroe. movimiento hacia abajo Presione…" at bounding box center [384, 66] width 119 height 57
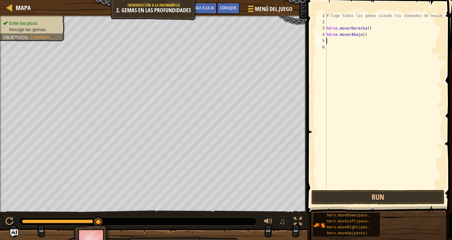
click at [329, 40] on div "# Coge todas las gemas usando tus comandos de movimiento. héroe . moverDerecha …" at bounding box center [383, 107] width 117 height 188
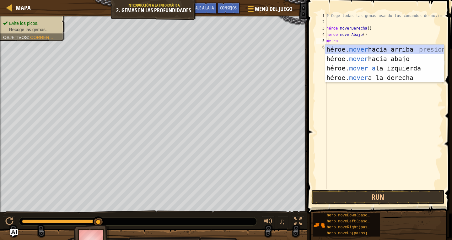
type textarea "mo"
click at [426, 47] on div "héroe. mover hacia arriba presiona enter héroe. movimiento hacia abajo Presione…" at bounding box center [384, 73] width 119 height 57
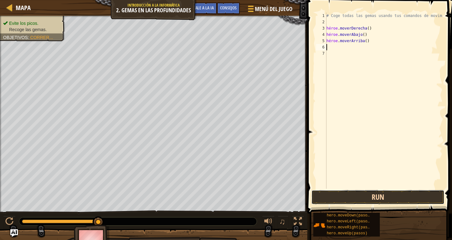
click at [380, 201] on button "Run" at bounding box center [378, 197] width 133 height 14
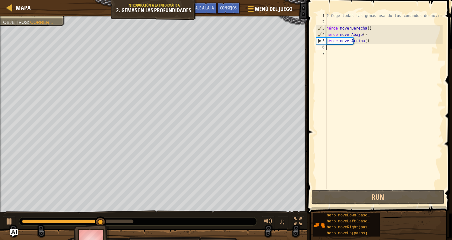
click at [343, 44] on div "# Coge todas las gemas usando tus comandos de movimiento. héroe . moverDerecha …" at bounding box center [383, 107] width 117 height 188
type textarea "m"
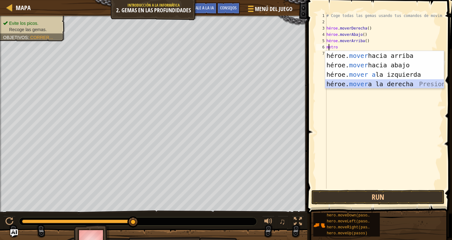
click at [397, 85] on div "héroe. mover hacia arriba presiona enter héroe. mover hacia abajo Presione Ente…" at bounding box center [384, 79] width 119 height 57
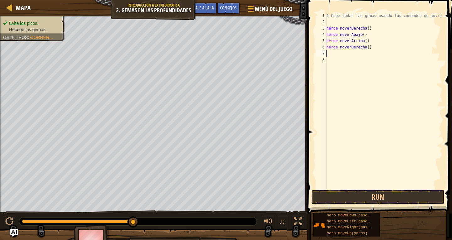
drag, startPoint x: 368, startPoint y: 43, endPoint x: 368, endPoint y: 49, distance: 6.0
click at [368, 46] on div "# Coge todas las gemas usando tus comandos de movimiento. héroe . moverDerecha …" at bounding box center [383, 107] width 117 height 188
type textarea "hero.moveUp() hero.moveRight()"
click at [368, 51] on div "# Coge todas las gemas usando tus comandos de movimiento. héroe . moverDerecha …" at bounding box center [383, 107] width 117 height 188
click at [368, 49] on div "# Coge todas las gemas usando tus comandos de movimiento. héroe . moverDerecha …" at bounding box center [383, 107] width 117 height 188
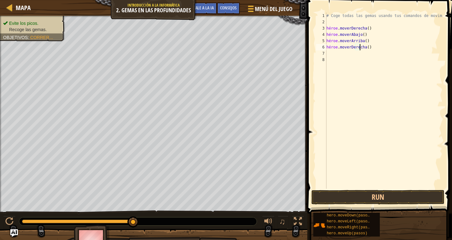
click at [369, 47] on div "# Coge todas las gemas usando tus comandos de movimiento. héroe . moverDerecha …" at bounding box center [383, 107] width 117 height 188
drag, startPoint x: 369, startPoint y: 47, endPoint x: 324, endPoint y: 50, distance: 45.0
click at [320, 51] on div "hero.moveRight() 1 2 3 4 5 6 7 8 # Coge todas las gemas usando tus comandos de …" at bounding box center [379, 101] width 128 height 176
drag, startPoint x: 378, startPoint y: 46, endPoint x: 367, endPoint y: 48, distance: 11.5
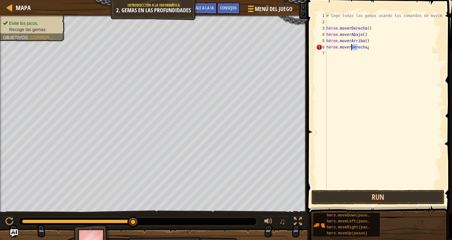
click at [355, 45] on div "# Coge todas las gemas usando tus comandos de movimiento. héroe . moverDerecha …" at bounding box center [383, 107] width 117 height 188
click at [332, 42] on div "# Coge todas las gemas usando tus comandos de movimiento. héroe . moverDerecha …" at bounding box center [383, 101] width 117 height 176
click at [332, 48] on div "# Coge todas las gemas usando tus comandos de movimiento. héroe . moverDerecha …" at bounding box center [383, 107] width 117 height 188
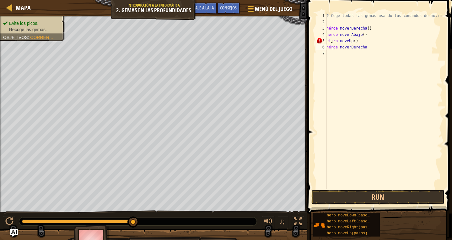
click at [332, 46] on div "# Coge todas las gemas usando tus comandos de movimiento. héroe . moverDerecha …" at bounding box center [383, 107] width 117 height 188
click at [331, 47] on div "# Coge todas las gemas usando tus comandos de movimiento. héroe . moverDerecha …" at bounding box center [383, 101] width 117 height 176
click at [331, 47] on div "# Coge todas las gemas usando tus comandos de movimiento. héroe . moverDerecha …" at bounding box center [383, 107] width 117 height 188
click at [365, 46] on div "# Coge todas las gemas usando tus comandos de movimiento. héroe . moverDerecha …" at bounding box center [383, 107] width 117 height 188
click at [369, 47] on div "# Coge todas las gemas usando tus comandos de movimiento. héroe . moverDerecha …" at bounding box center [383, 107] width 117 height 188
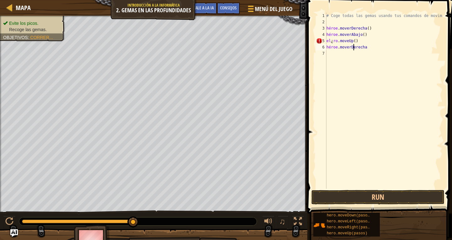
click at [368, 48] on div "# Coge todas las gemas usando tus comandos de movimiento. héroe . moverDerecha …" at bounding box center [383, 107] width 117 height 188
click at [368, 49] on div "# Coge todas las gemas usando tus comandos de movimiento. héroe . moverDerecha …" at bounding box center [383, 107] width 117 height 188
click at [368, 48] on div "# Coge todas las gemas usando tus comandos de movimiento. héroe . moverDerecha …" at bounding box center [383, 107] width 117 height 188
type textarea "hero.moveRigh"
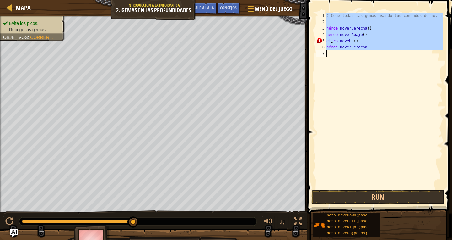
click at [369, 48] on div "# Coge todas las gemas usando tus comandos de movimiento. héroe . moverDerecha …" at bounding box center [383, 107] width 117 height 188
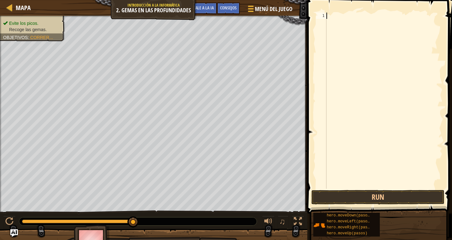
scroll to position [3, 0]
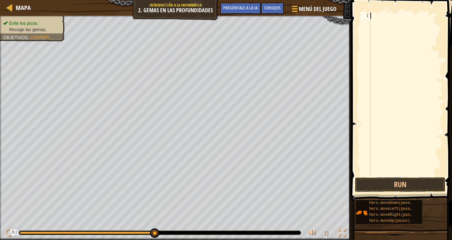
type textarea "m"
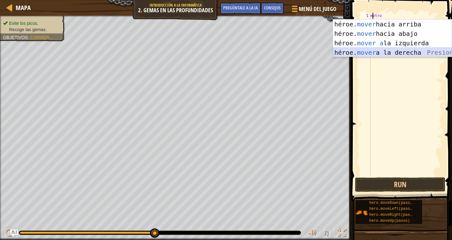
click at [399, 50] on div "héroe. mover hacia arriba presiona enter héroe. mover hacia abajo Presione Ente…" at bounding box center [392, 47] width 119 height 57
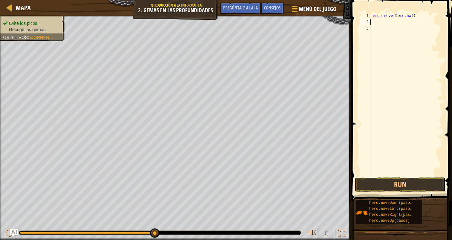
type textarea "m"
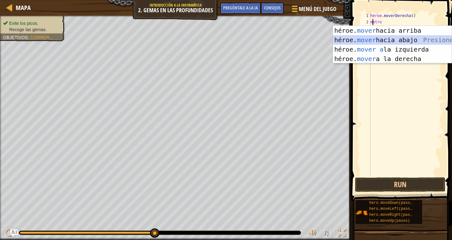
click at [390, 42] on div "héroe. mover hacia arriba presiona enter héroe. mover hacia abajo Presione Ente…" at bounding box center [392, 54] width 119 height 57
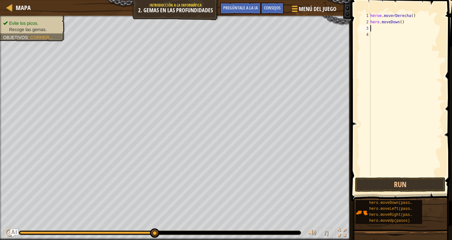
type textarea "m"
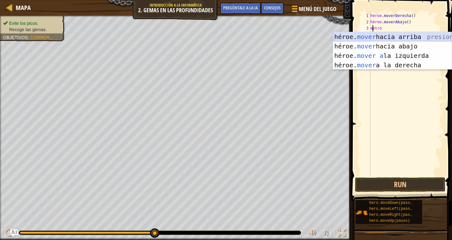
click at [398, 36] on div "héroe. mover hacia arriba presiona enter héroe. mover hacia abajo Presione Ente…" at bounding box center [392, 60] width 119 height 57
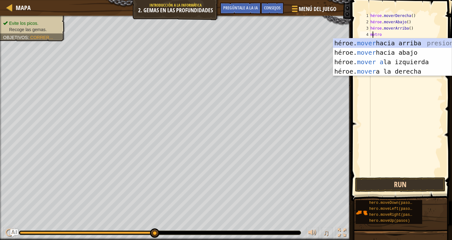
type textarea "m"
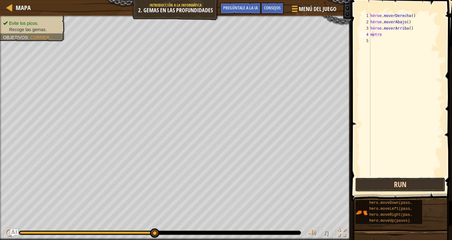
click at [404, 184] on button "Run" at bounding box center [400, 184] width 91 height 14
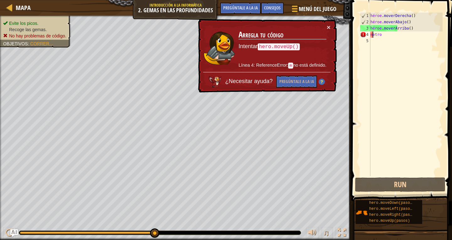
click at [388, 37] on div "héroe . moverDerecha ( ) héroe . moverAbajo ( ) héroe . [GEOGRAPHIC_DATA] ( ) m…" at bounding box center [405, 101] width 73 height 176
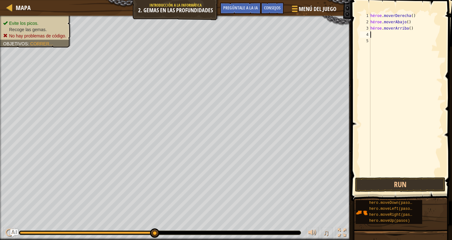
type textarea "m"
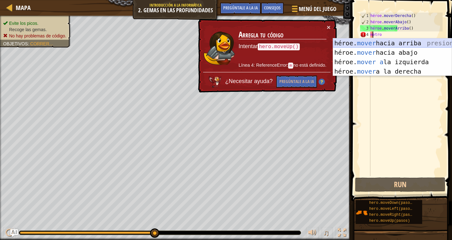
click at [399, 42] on div "héroe. mover hacia arriba presiona enter héroe. mover hacia abajo Presione Ente…" at bounding box center [392, 66] width 119 height 57
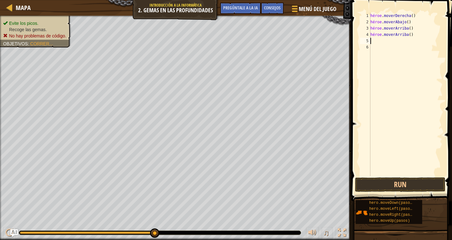
type textarea "m"
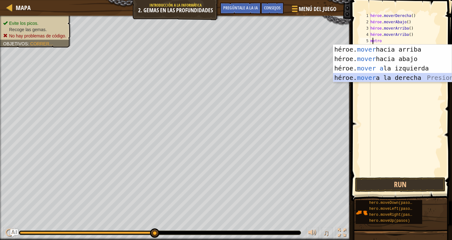
click at [343, 74] on div "héroe. mover hacia arriba presiona enter héroe. mover hacia abajo Presione Ente…" at bounding box center [392, 73] width 119 height 57
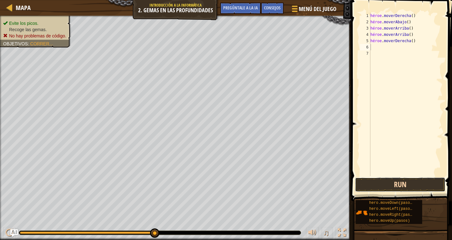
click at [417, 182] on button "Run" at bounding box center [400, 184] width 91 height 14
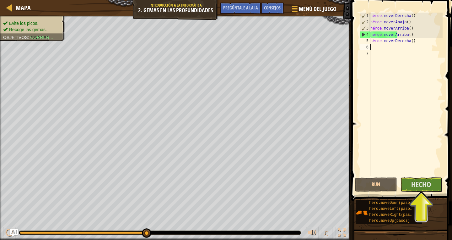
type textarea "m"
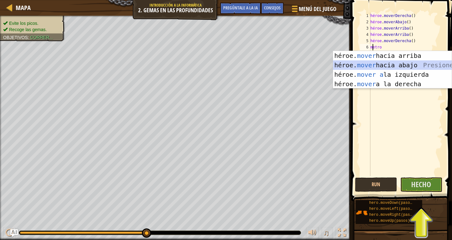
click at [420, 67] on div "héroe. mover hacia arriba presiona enter héroe. mover hacia abajo Presione Ente…" at bounding box center [392, 79] width 119 height 57
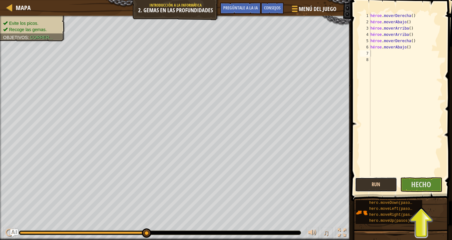
click at [386, 183] on button "Run" at bounding box center [376, 184] width 42 height 14
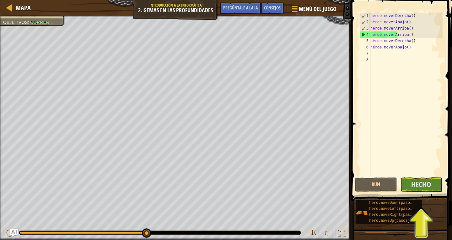
drag, startPoint x: 377, startPoint y: 14, endPoint x: 386, endPoint y: 21, distance: 11.7
click at [377, 15] on div "héroe . moverDerecha ( ) héroe . moverAbajo ( ) héroe . [PERSON_NAME] ( ) héroe…" at bounding box center [405, 101] width 73 height 176
type textarea "hero.moveRight()"
click at [427, 178] on button "Hecho" at bounding box center [421, 184] width 42 height 14
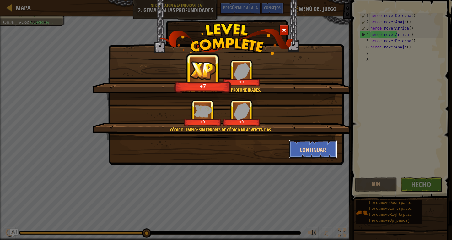
click at [313, 143] on button "Continuar" at bounding box center [313, 148] width 49 height 19
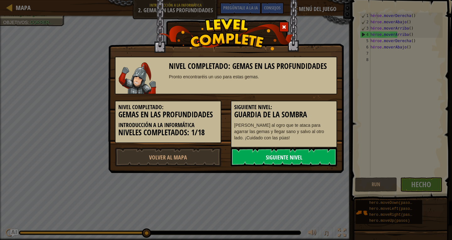
click at [304, 153] on link "Siguiente nivel" at bounding box center [284, 156] width 106 height 19
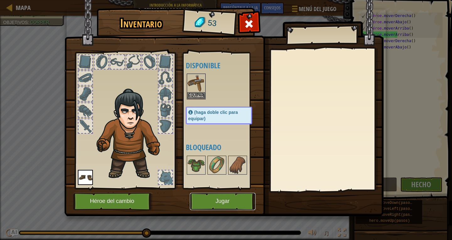
click at [220, 207] on button "Jugar" at bounding box center [223, 201] width 66 height 17
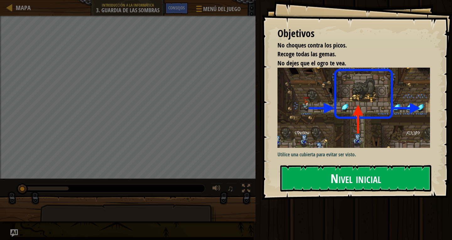
click at [354, 175] on font "Nivel inicial" at bounding box center [356, 177] width 51 height 17
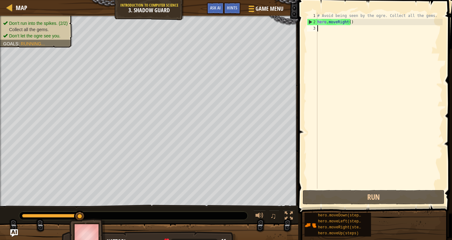
scroll to position [3, 0]
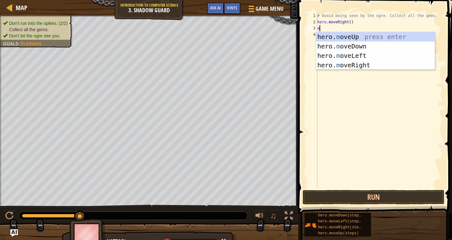
type textarea "mo"
click at [384, 32] on div "hero. mo veUp press enter hero. mo veDown press enter hero. mo veLeft press ent…" at bounding box center [375, 60] width 119 height 57
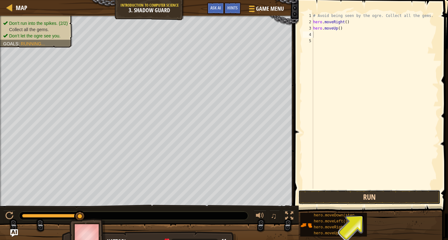
click at [372, 202] on button "Run" at bounding box center [369, 197] width 142 height 14
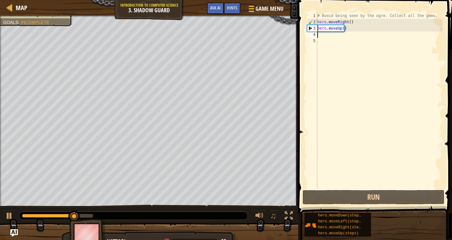
type textarea "m"
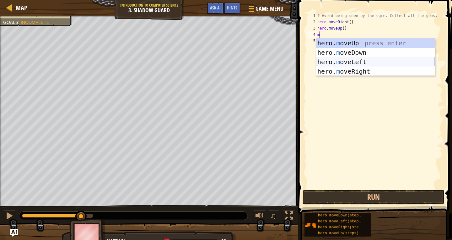
click at [373, 61] on div "hero. m oveUp press enter hero. m oveDown press enter hero. m oveLeft press ent…" at bounding box center [375, 66] width 119 height 57
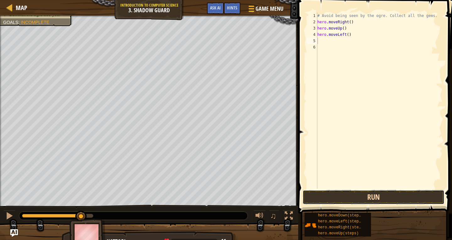
drag, startPoint x: 377, startPoint y: 201, endPoint x: 378, endPoint y: 195, distance: 5.3
click at [378, 199] on button "Run" at bounding box center [374, 197] width 142 height 14
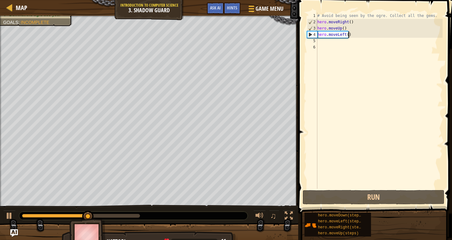
click at [353, 36] on div "# Avoid being seen by the ogre. Collect all the gems. hero . moveRight ( ) hero…" at bounding box center [379, 107] width 127 height 188
click at [354, 36] on div "# Avoid being seen by the ogre. Collect all the gems. hero . moveRight ( ) hero…" at bounding box center [379, 107] width 127 height 188
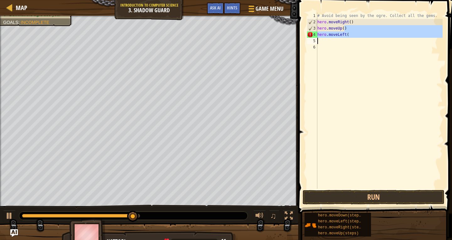
type textarea "hero.moveUp()"
drag, startPoint x: 366, startPoint y: 21, endPoint x: 339, endPoint y: 40, distance: 32.8
click at [339, 40] on div "# Avoid being seen by the ogre. Collect all the gems. hero . moveRight ( ) hero…" at bounding box center [379, 107] width 127 height 188
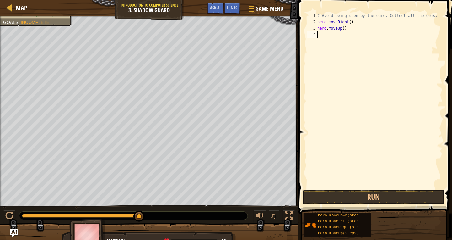
drag, startPoint x: 334, startPoint y: 32, endPoint x: 331, endPoint y: 35, distance: 3.8
click at [333, 34] on div "# Avoid being seen by the ogre. Collect all the gems. hero . moveRight ( ) hero…" at bounding box center [379, 107] width 127 height 188
click at [326, 35] on div "# Avoid being seen by the ogre. Collect all the gems. hero . moveRight ( ) hero…" at bounding box center [379, 107] width 127 height 188
type textarea "m"
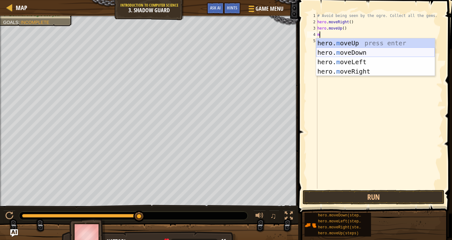
click at [366, 56] on div "hero. m oveUp press enter hero. m oveDown press enter hero. m oveLeft press ent…" at bounding box center [375, 66] width 119 height 57
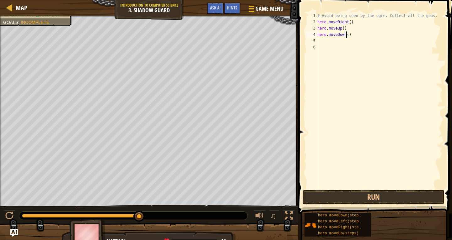
click at [346, 36] on div "# Avoid being seen by the ogre. Collect all the gems. hero . moveRight ( ) hero…" at bounding box center [379, 107] width 127 height 188
click at [347, 28] on div "# Avoid being seen by the ogre. Collect all the gems. hero . moveRight ( ) hero…" at bounding box center [379, 107] width 127 height 188
type textarea "hero.moveUp()"
click at [321, 34] on div "# Avoid being seen by the ogre. Collect all the gems. hero . moveRight ( ) hero…" at bounding box center [379, 107] width 127 height 188
type textarea "m"
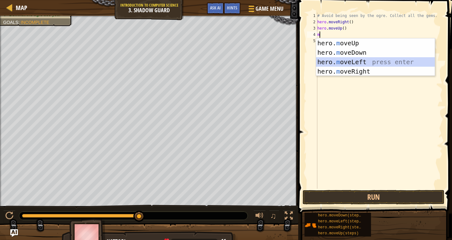
click at [349, 60] on div "hero. m oveUp press enter hero. m oveDown press enter hero. m oveLeft press ent…" at bounding box center [375, 66] width 119 height 57
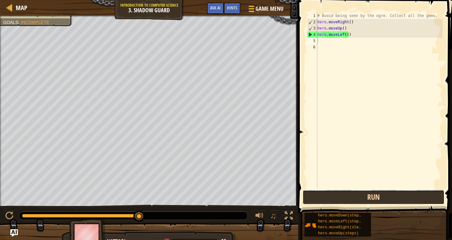
click at [362, 201] on button "Run" at bounding box center [374, 197] width 142 height 14
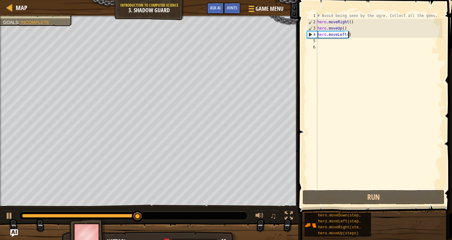
click at [349, 36] on div "# Avoid being seen by the ogre. Collect all the gems. hero . moveRight ( ) hero…" at bounding box center [379, 107] width 127 height 188
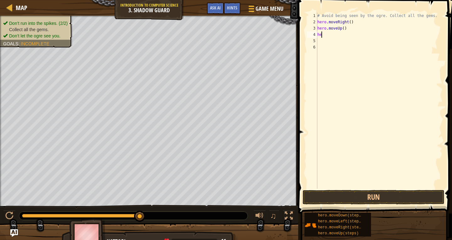
type textarea "h"
type textarea "m"
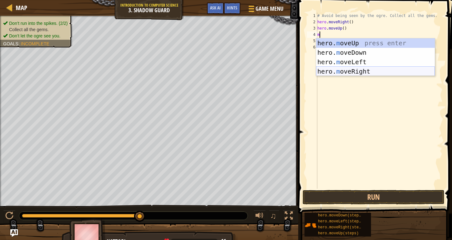
click at [333, 66] on div "hero. m oveUp press enter hero. m oveDown press enter hero. m oveLeft press ent…" at bounding box center [375, 66] width 119 height 57
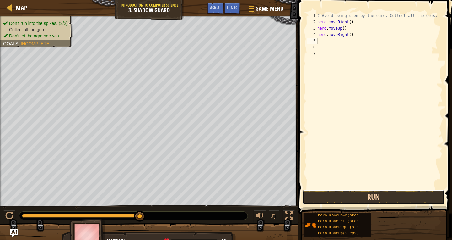
click at [362, 201] on button "Run" at bounding box center [374, 197] width 142 height 14
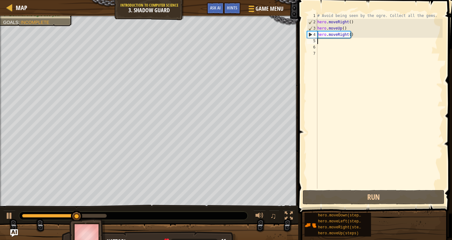
click at [318, 41] on div "# Avoid being seen by the ogre. Collect all the gems. hero . moveRight ( ) hero…" at bounding box center [379, 107] width 127 height 188
type textarea "m"
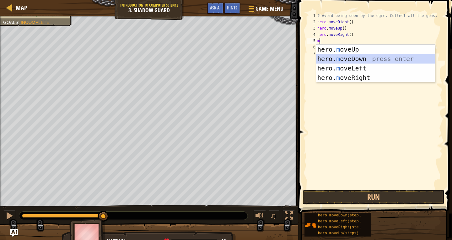
click at [346, 60] on div "hero. m oveUp press enter hero. m oveDown press enter hero. m oveLeft press ent…" at bounding box center [375, 73] width 119 height 57
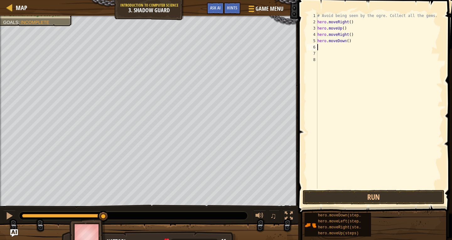
click at [321, 53] on div "# Avoid being seen by the ogre. Collect all the gems. hero . moveRight ( ) hero…" at bounding box center [379, 107] width 127 height 188
click at [319, 47] on div "# Avoid being seen by the ogre. Collect all the gems. hero . moveRight ( ) hero…" at bounding box center [379, 107] width 127 height 188
type textarea "m"
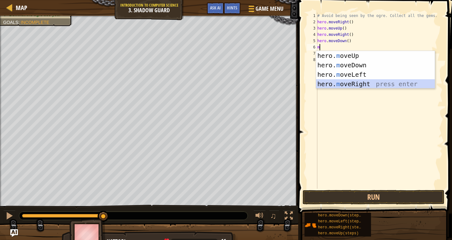
click at [345, 80] on div "hero. m oveUp press enter hero. m oveDown press enter hero. m oveLeft press ent…" at bounding box center [375, 79] width 119 height 57
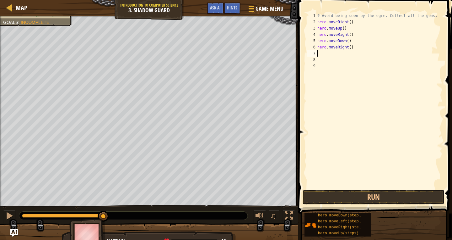
click at [322, 56] on div "# Avoid being seen by the ogre. Collect all the gems. hero . moveRight ( ) hero…" at bounding box center [379, 107] width 127 height 188
click at [322, 52] on div "# Avoid being seen by the ogre. Collect all the gems. hero . moveRight ( ) hero…" at bounding box center [379, 107] width 127 height 188
type textarea "m"
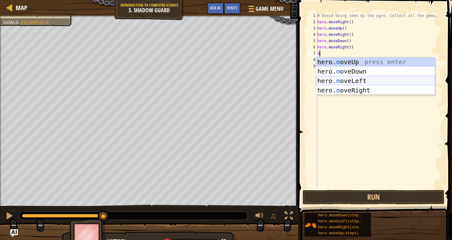
click at [356, 79] on div "hero. m oveUp press enter hero. m oveDown press enter hero. m oveLeft press ent…" at bounding box center [375, 85] width 119 height 57
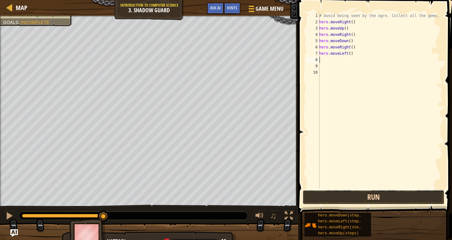
click at [361, 201] on button "Run" at bounding box center [374, 197] width 142 height 14
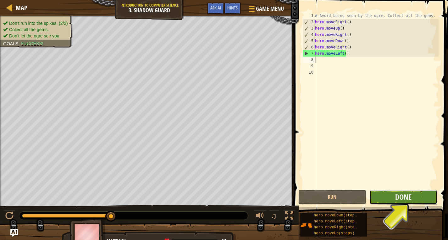
click at [411, 197] on button "Done" at bounding box center [403, 197] width 68 height 14
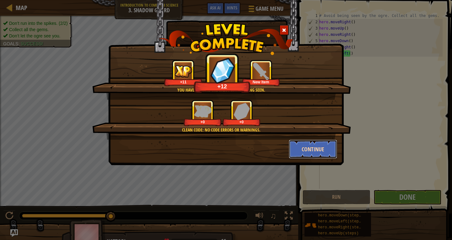
click at [323, 149] on button "Continue" at bounding box center [313, 148] width 49 height 19
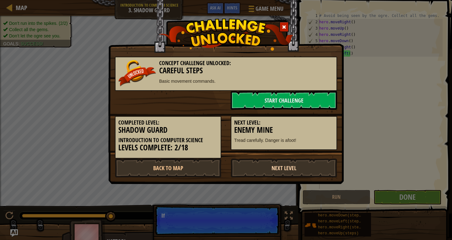
click at [259, 169] on link "Next Level" at bounding box center [284, 167] width 106 height 19
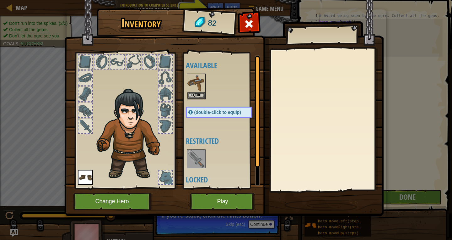
click at [187, 153] on img at bounding box center [196, 159] width 18 height 18
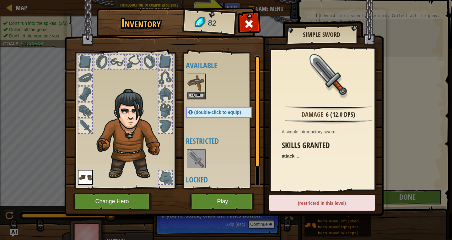
click at [188, 153] on img at bounding box center [196, 159] width 18 height 18
click at [313, 203] on div "(restricted in this level)" at bounding box center [322, 203] width 106 height 16
drag, startPoint x: 193, startPoint y: 90, endPoint x: 210, endPoint y: 106, distance: 24.2
click at [193, 91] on img at bounding box center [196, 83] width 18 height 18
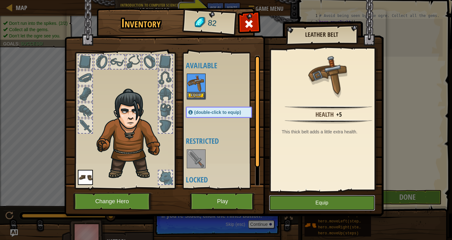
click at [301, 198] on button "Equip" at bounding box center [322, 203] width 106 height 16
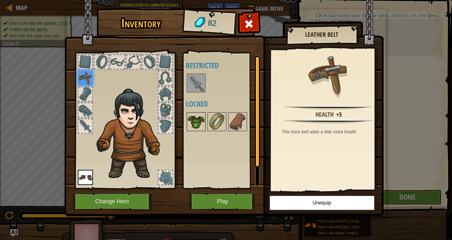
click at [197, 122] on img at bounding box center [196, 122] width 18 height 18
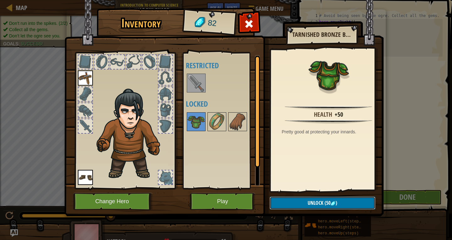
click at [289, 205] on button "Unlock (50 )" at bounding box center [323, 202] width 106 height 13
click at [294, 197] on div "Inventory 82 Available Equip Equip (double-click to equip) Restricted Locked Ta…" at bounding box center [226, 112] width 319 height 207
click at [294, 201] on button "Unlock" at bounding box center [323, 202] width 106 height 13
click at [294, 201] on button "Confirm" at bounding box center [323, 202] width 106 height 13
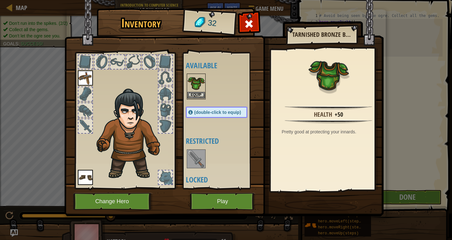
click at [192, 86] on img at bounding box center [196, 83] width 18 height 18
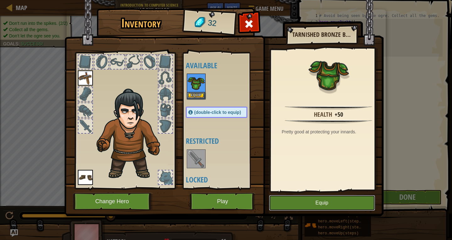
click at [323, 202] on button "Equip" at bounding box center [322, 203] width 106 height 16
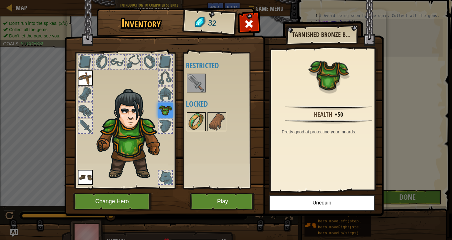
click at [195, 117] on img at bounding box center [196, 122] width 18 height 18
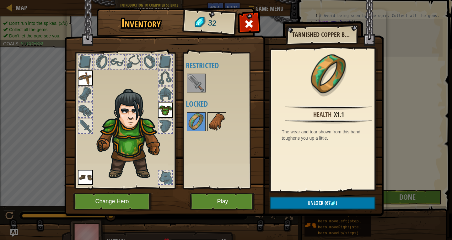
click at [216, 122] on img at bounding box center [217, 122] width 18 height 18
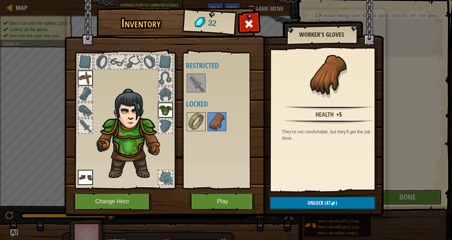
click at [225, 193] on div "Inventory 32 Available Equip Equip Equip (double-click to equip) Restricted Loc…" at bounding box center [226, 112] width 319 height 207
click at [226, 197] on button "Play" at bounding box center [223, 201] width 66 height 17
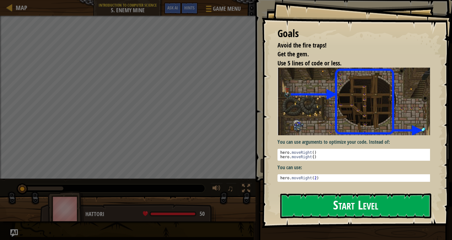
click at [346, 198] on button "Start Level" at bounding box center [355, 205] width 151 height 25
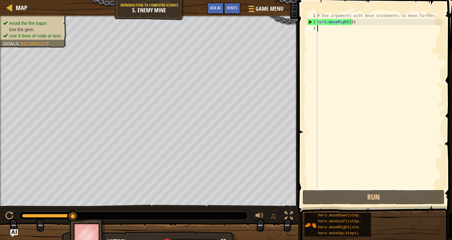
type textarea "m"
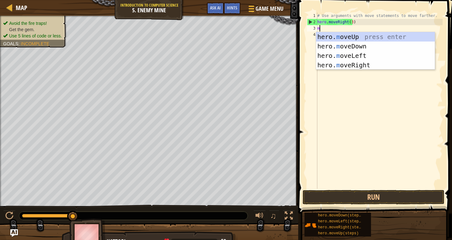
scroll to position [3, 0]
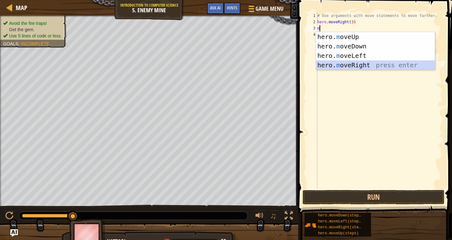
click at [355, 64] on div "hero. m oveUp press enter hero. m oveDown press enter hero. m oveLeft press ent…" at bounding box center [375, 60] width 119 height 57
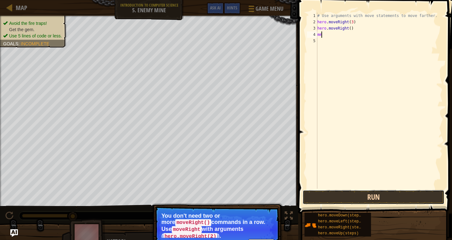
click at [321, 196] on button "Run" at bounding box center [374, 197] width 142 height 14
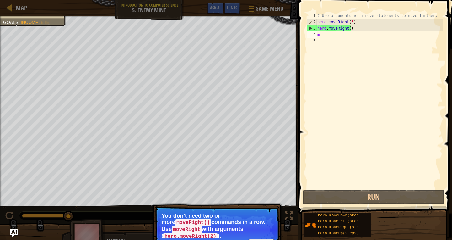
type textarea "m"
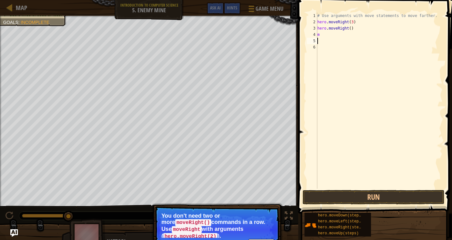
type textarea "m"
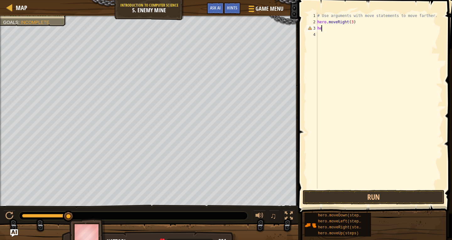
type textarea "h"
drag, startPoint x: 306, startPoint y: 190, endPoint x: 321, endPoint y: 197, distance: 16.9
click at [321, 196] on div "1 2 3 4 # Use arguments with move statements to move farther. hero . moveRight …" at bounding box center [374, 119] width 156 height 232
click at [321, 197] on button "Run" at bounding box center [374, 197] width 142 height 14
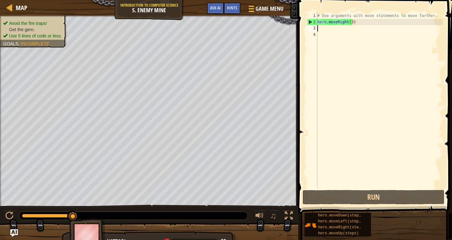
type textarea "m"
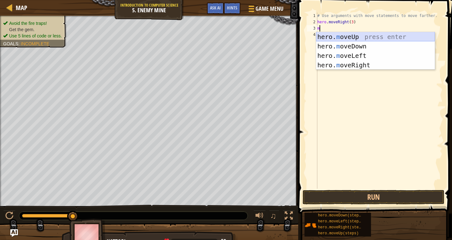
click at [370, 37] on div "hero. m oveUp press enter hero. m oveDown press enter hero. m oveLeft press ent…" at bounding box center [375, 60] width 119 height 57
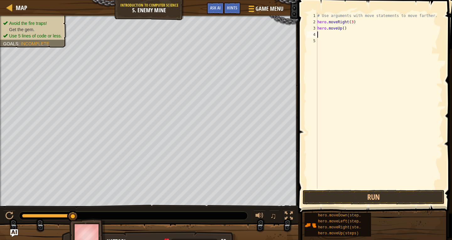
click at [322, 35] on div "# Use arguments with move statements to move farther. hero . moveRight ( 3 ) he…" at bounding box center [379, 107] width 127 height 188
type textarea "m"
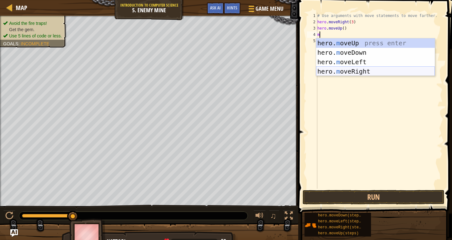
click at [366, 69] on div "hero. m oveUp press enter hero. m oveDown press enter hero. m oveLeft press ent…" at bounding box center [375, 66] width 119 height 57
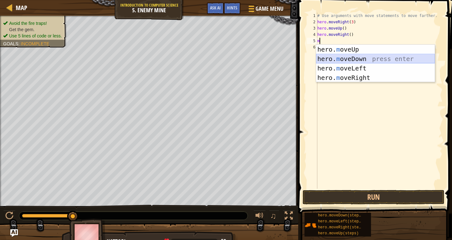
click at [336, 0] on body "Map Introduction to Computer Science 5. Enemy Mine Game Menu Done Hints Ask AI …" at bounding box center [226, 0] width 452 height 0
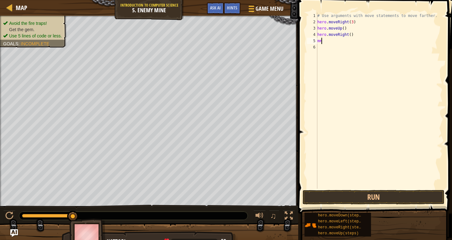
click at [329, 43] on div "# Use arguments with move statements to move farther. hero . moveRight ( 3 ) he…" at bounding box center [379, 107] width 127 height 188
type textarea "m"
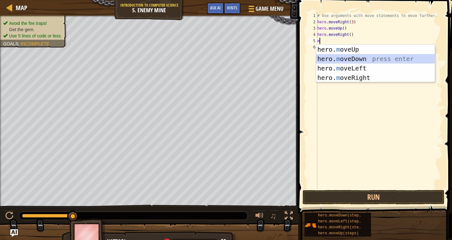
click at [331, 59] on div "hero. m oveUp press enter hero. m oveDown press enter hero. m oveLeft press ent…" at bounding box center [375, 73] width 119 height 57
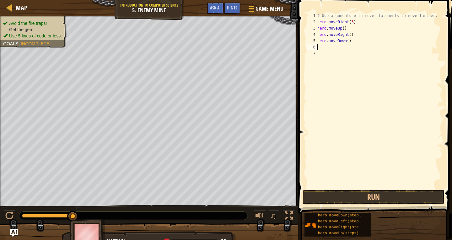
type textarea "m"
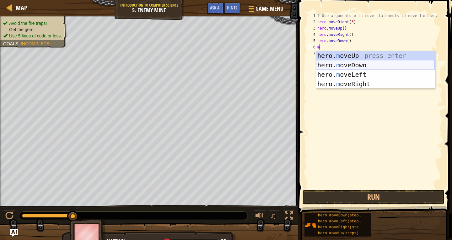
click at [348, 63] on div "hero. m oveUp press enter hero. m oveDown press enter hero. m oveLeft press ent…" at bounding box center [375, 79] width 119 height 57
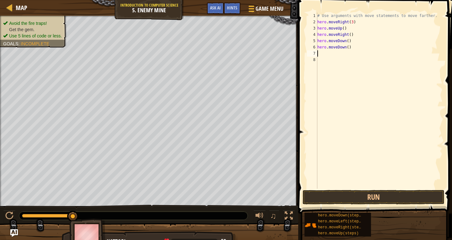
type textarea "m"
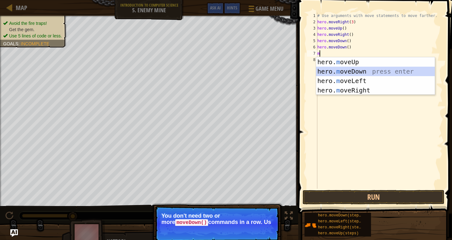
click at [348, 70] on div "hero. m oveUp press enter hero. m oveDown press enter hero. m oveLeft press ent…" at bounding box center [375, 85] width 119 height 57
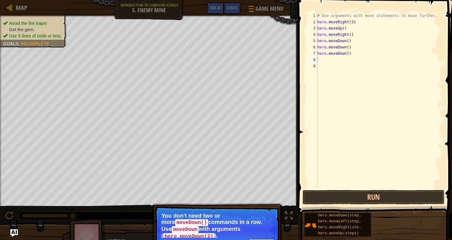
drag, startPoint x: 247, startPoint y: 214, endPoint x: 246, endPoint y: 231, distance: 16.7
click at [246, 225] on p "You don't need two or more moveDown() commands in a row. Use moveDown with argu…" at bounding box center [216, 224] width 111 height 25
click at [247, 233] on p "Skip (esc) Continue You don't need two or more moveDown() commands in a row. Us…" at bounding box center [217, 230] width 125 height 48
click at [247, 239] on div "Skip (esc) Continue" at bounding box center [250, 243] width 49 height 8
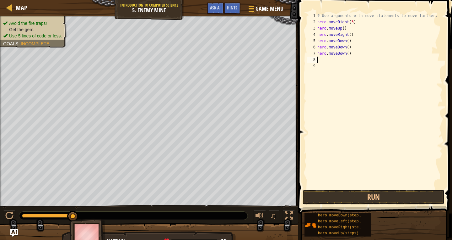
drag, startPoint x: 252, startPoint y: 235, endPoint x: 264, endPoint y: 231, distance: 13.2
click at [261, 231] on div "Avoid the fire traps! Get the gem. Use 5 lines of code or less. Goals : Incompl…" at bounding box center [226, 132] width 452 height 233
click at [323, 60] on div "# Use arguments with move statements to move farther. hero . moveRight ( 3 ) he…" at bounding box center [379, 107] width 127 height 188
type textarea "m"
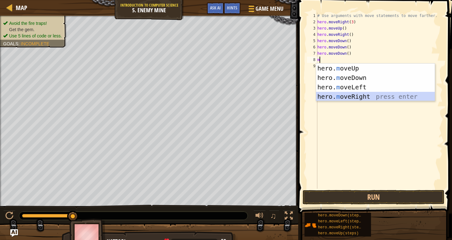
click at [365, 96] on div "hero. m oveUp press enter hero. m oveDown press enter hero. m oveLeft press ent…" at bounding box center [375, 91] width 119 height 57
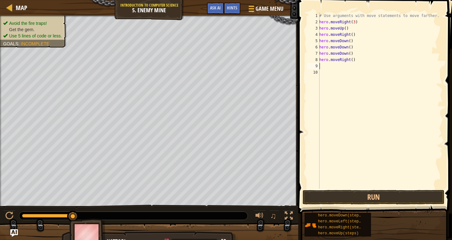
type textarea "m"
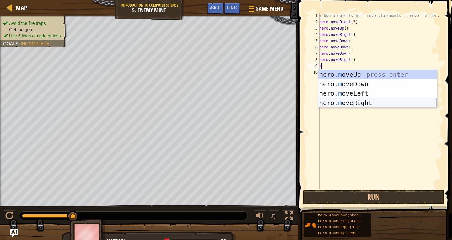
click at [370, 100] on div "hero. m oveUp press enter hero. m oveDown press enter hero. m oveLeft press ent…" at bounding box center [377, 98] width 119 height 57
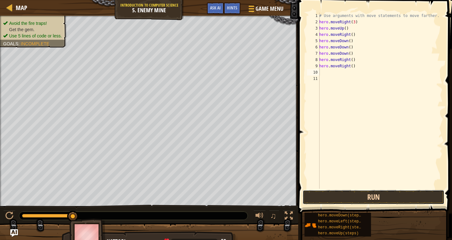
click at [371, 195] on button "Run" at bounding box center [374, 197] width 142 height 14
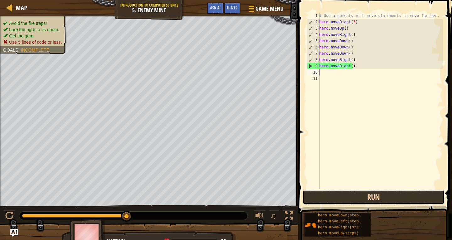
click at [330, 203] on button "Run" at bounding box center [374, 197] width 142 height 14
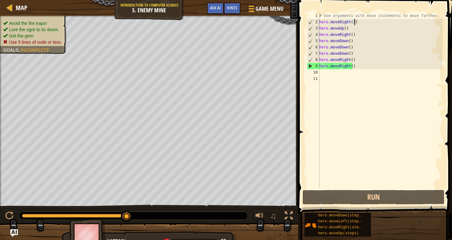
click at [358, 23] on div "# Use arguments with move statements to move farther. hero . moveRight ( 3 ) he…" at bounding box center [380, 107] width 125 height 188
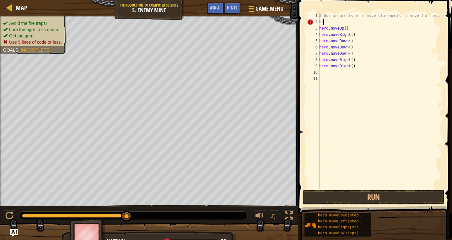
type textarea "h"
click at [429, 17] on div "# Use arguments with move statements to move farther. hero . moveUp ( ) hero . …" at bounding box center [380, 107] width 125 height 188
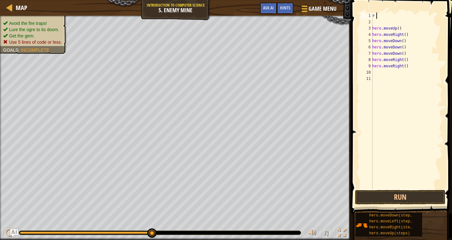
type textarea "#"
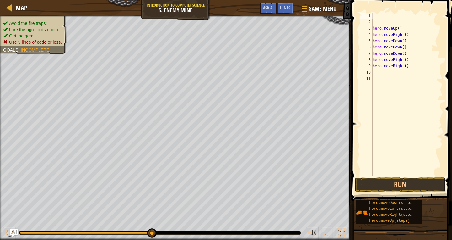
type textarea "m"
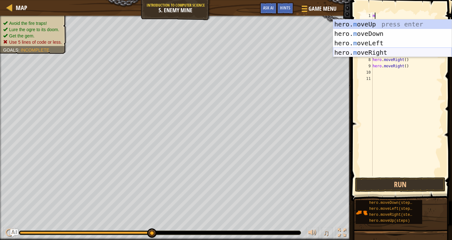
click at [387, 49] on div "hero. m oveUp press enter hero. m oveDown press enter hero. m oveLeft press ent…" at bounding box center [392, 47] width 119 height 57
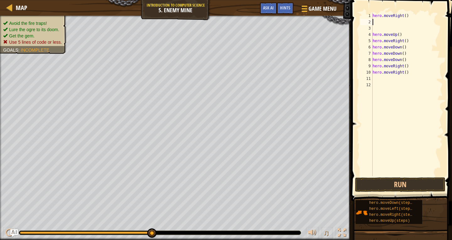
type textarea "m"
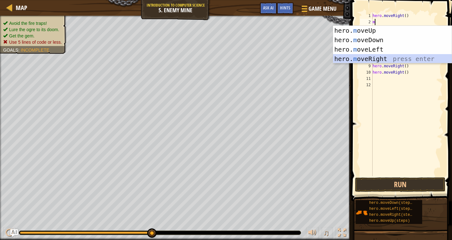
click at [382, 57] on div "hero. m oveUp press enter hero. m oveDown press enter hero. m oveLeft press ent…" at bounding box center [392, 54] width 119 height 57
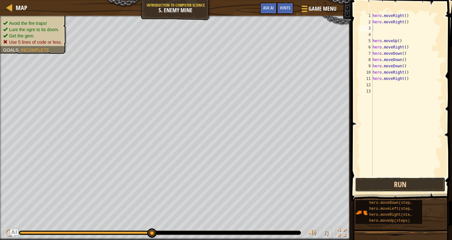
click at [389, 183] on button "Run" at bounding box center [400, 184] width 91 height 14
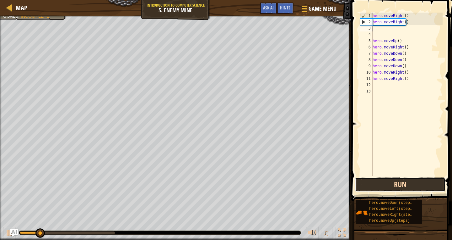
click at [390, 179] on button "Run" at bounding box center [400, 184] width 91 height 14
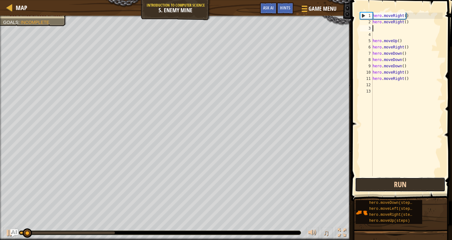
click at [391, 178] on button "Run" at bounding box center [400, 184] width 91 height 14
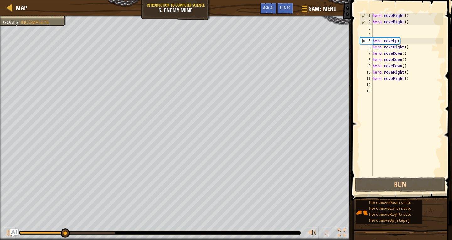
drag, startPoint x: 379, startPoint y: 47, endPoint x: 399, endPoint y: 48, distance: 20.1
click at [385, 48] on div "hero . moveRight ( ) hero . moveRight ( ) hero . moveUp ( ) hero . moveRight ( …" at bounding box center [407, 101] width 71 height 176
drag, startPoint x: 399, startPoint y: 48, endPoint x: 408, endPoint y: 66, distance: 20.4
click at [402, 53] on div "hero . moveRight ( ) hero . moveRight ( ) hero . moveUp ( ) hero . moveRight ( …" at bounding box center [407, 101] width 71 height 176
drag, startPoint x: 412, startPoint y: 70, endPoint x: 409, endPoint y: 73, distance: 3.6
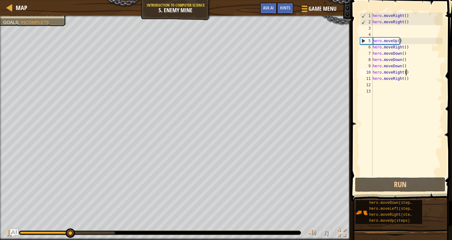
click at [412, 71] on div "hero . moveRight ( ) hero . moveRight ( ) hero . moveUp ( ) hero . moveRight ( …" at bounding box center [407, 101] width 71 height 176
click at [406, 76] on div "hero . moveRight ( ) hero . moveRight ( ) hero . moveUp ( ) hero . moveRight ( …" at bounding box center [407, 101] width 71 height 176
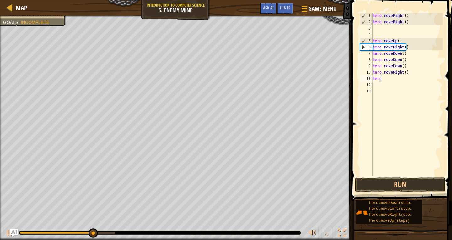
type textarea "h"
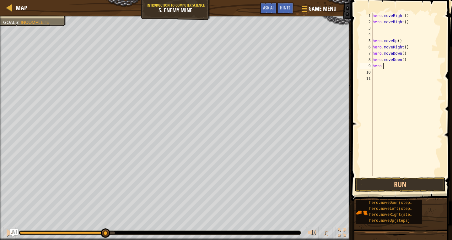
type textarea "h"
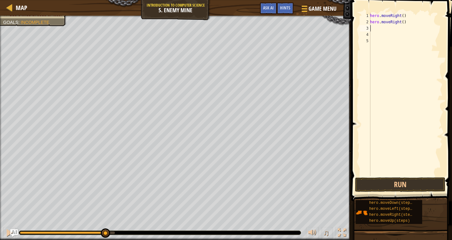
type textarea "hero.moveRight()"
click at [416, 188] on button "Run" at bounding box center [400, 184] width 91 height 14
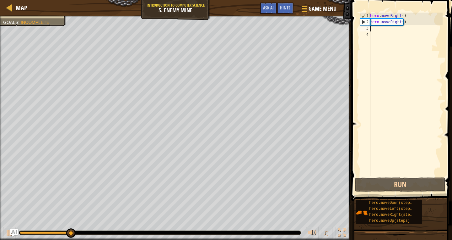
click at [373, 30] on div "hero . moveRight ( ) hero . moveRight ( )" at bounding box center [406, 101] width 74 height 176
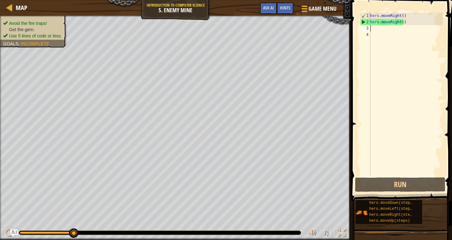
type textarea "m"
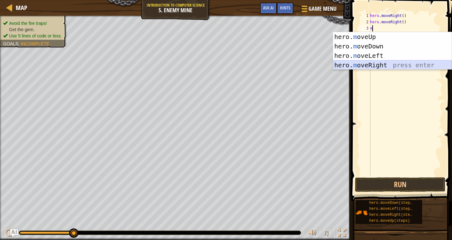
click at [380, 68] on div "hero. m oveUp press enter hero. m oveDown press enter hero. m oveLeft press ent…" at bounding box center [392, 60] width 119 height 57
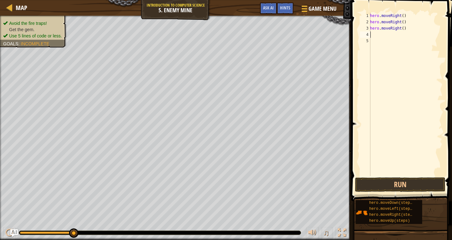
type textarea "m"
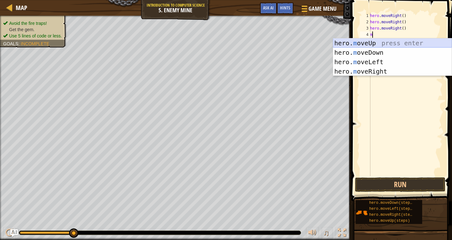
click at [397, 38] on div "hero. m oveUp press enter hero. m oveDown press enter hero. m oveLeft press ent…" at bounding box center [392, 66] width 119 height 57
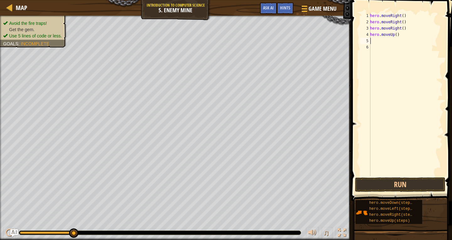
click at [374, 42] on div "hero . moveRight ( ) hero . moveRight ( ) hero . moveRight ( ) hero . moveUp ( )" at bounding box center [406, 101] width 74 height 176
type textarea "m"
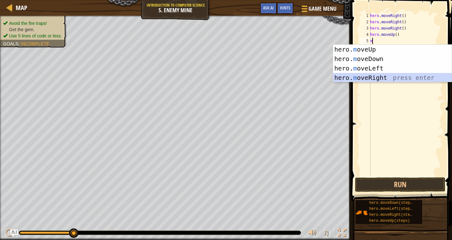
click at [380, 76] on div "hero. m oveUp press enter hero. m oveDown press enter hero. m oveLeft press ent…" at bounding box center [392, 73] width 119 height 57
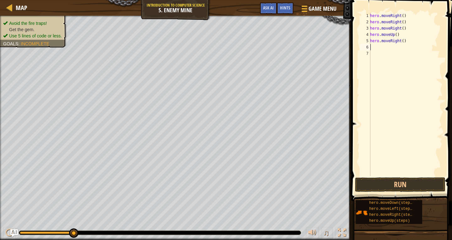
type textarea "m"
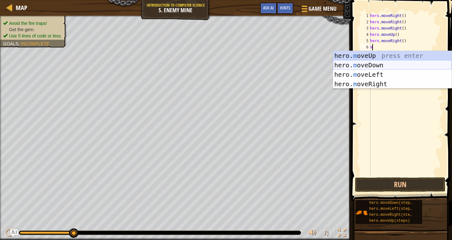
click at [386, 65] on div "hero. m oveUp press enter hero. m oveDown press enter hero. m oveLeft press ent…" at bounding box center [392, 79] width 119 height 57
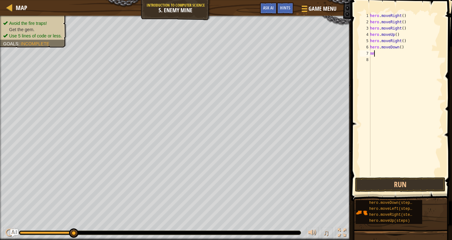
click at [380, 56] on div "hero . moveRight ( ) hero . moveRight ( ) hero . moveRight ( ) hero . moveUp ( …" at bounding box center [406, 101] width 74 height 176
type textarea "m"
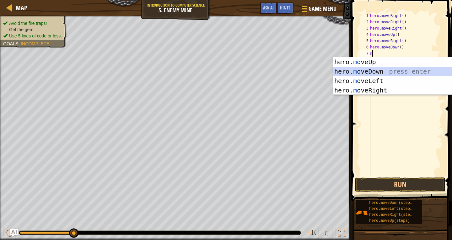
click at [371, 73] on div "hero. m oveUp press enter hero. m oveDown press enter hero. m oveLeft press ent…" at bounding box center [392, 85] width 119 height 57
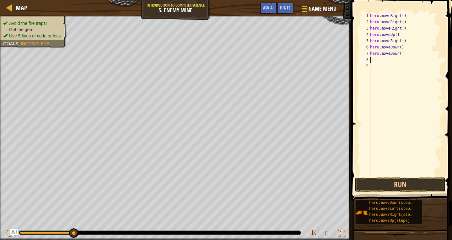
type textarea "m"
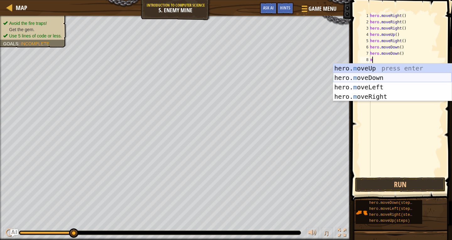
click at [378, 77] on div "hero. m oveUp press enter hero. m oveDown press enter hero. m oveLeft press ent…" at bounding box center [392, 91] width 119 height 57
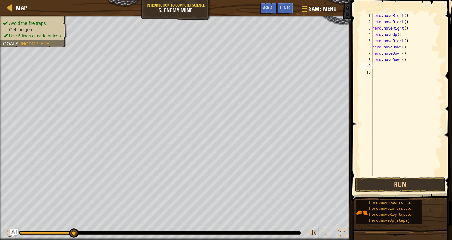
click at [380, 67] on div "hero . moveRight ( ) hero . moveRight ( ) hero . moveRight ( ) hero . moveUp ( …" at bounding box center [407, 101] width 72 height 176
type textarea "m"
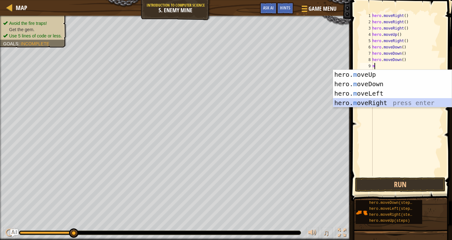
click at [386, 105] on div "hero. m oveUp press enter hero. m oveDown press enter hero. m oveLeft press ent…" at bounding box center [392, 98] width 119 height 57
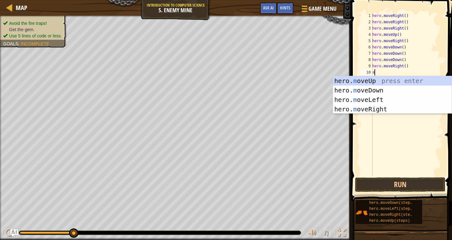
click at [377, 71] on div "hero . moveRight ( ) hero . moveRight ( ) hero . moveRight ( ) hero . moveUp ( …" at bounding box center [407, 101] width 72 height 176
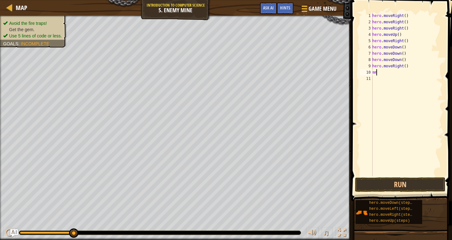
type textarea "m"
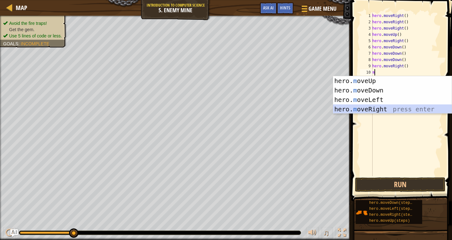
drag, startPoint x: 371, startPoint y: 108, endPoint x: 371, endPoint y: 117, distance: 8.2
click at [371, 0] on body "Map Introduction to Computer Science 5. Enemy Mine Game Menu Done Hints Ask AI …" at bounding box center [226, 0] width 452 height 0
type textarea "m"
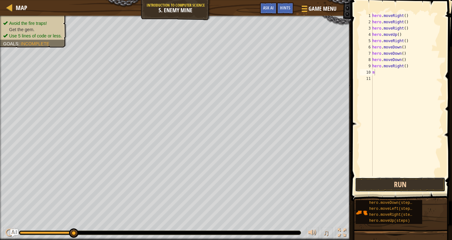
click at [377, 181] on button "Run" at bounding box center [400, 184] width 91 height 14
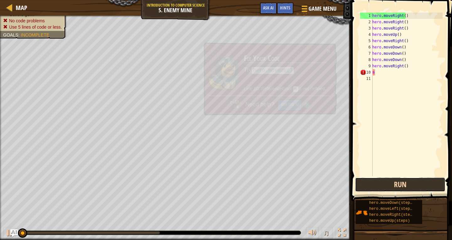
click at [376, 183] on button "Run" at bounding box center [400, 184] width 91 height 14
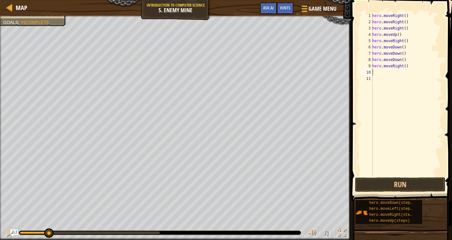
type textarea "m"
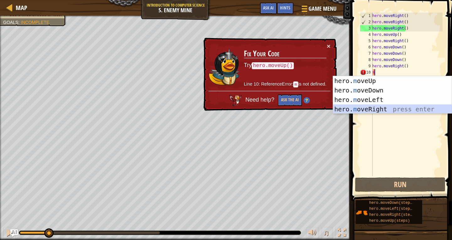
click at [385, 110] on div "hero. m oveUp press enter hero. m oveDown press enter hero. m oveLeft press ent…" at bounding box center [392, 104] width 119 height 57
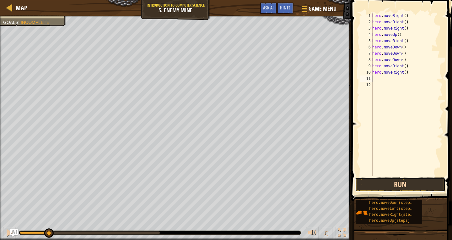
click at [378, 184] on button "Run" at bounding box center [400, 184] width 91 height 14
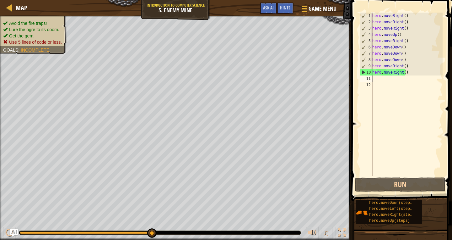
click at [405, 29] on div "hero . moveRight ( ) hero . moveRight ( ) hero . moveRight ( ) hero . moveUp ( …" at bounding box center [407, 101] width 72 height 176
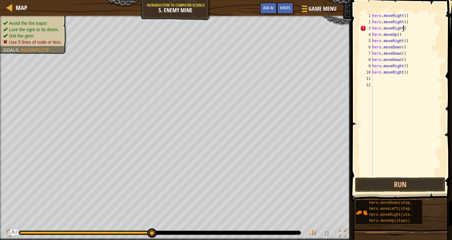
click at [411, 14] on div "hero . moveRight ( ) hero . moveRight ( ) hero . moveRight ( hero . moveUp ( ) …" at bounding box center [407, 101] width 72 height 176
type textarea "h"
click at [410, 23] on div "hero . moveRight ( ) hero . moveRight ( hero . moveUp ( ) hero . moveRight ( ) …" at bounding box center [407, 101] width 72 height 176
type textarea "h"
